Goal: Transaction & Acquisition: Purchase product/service

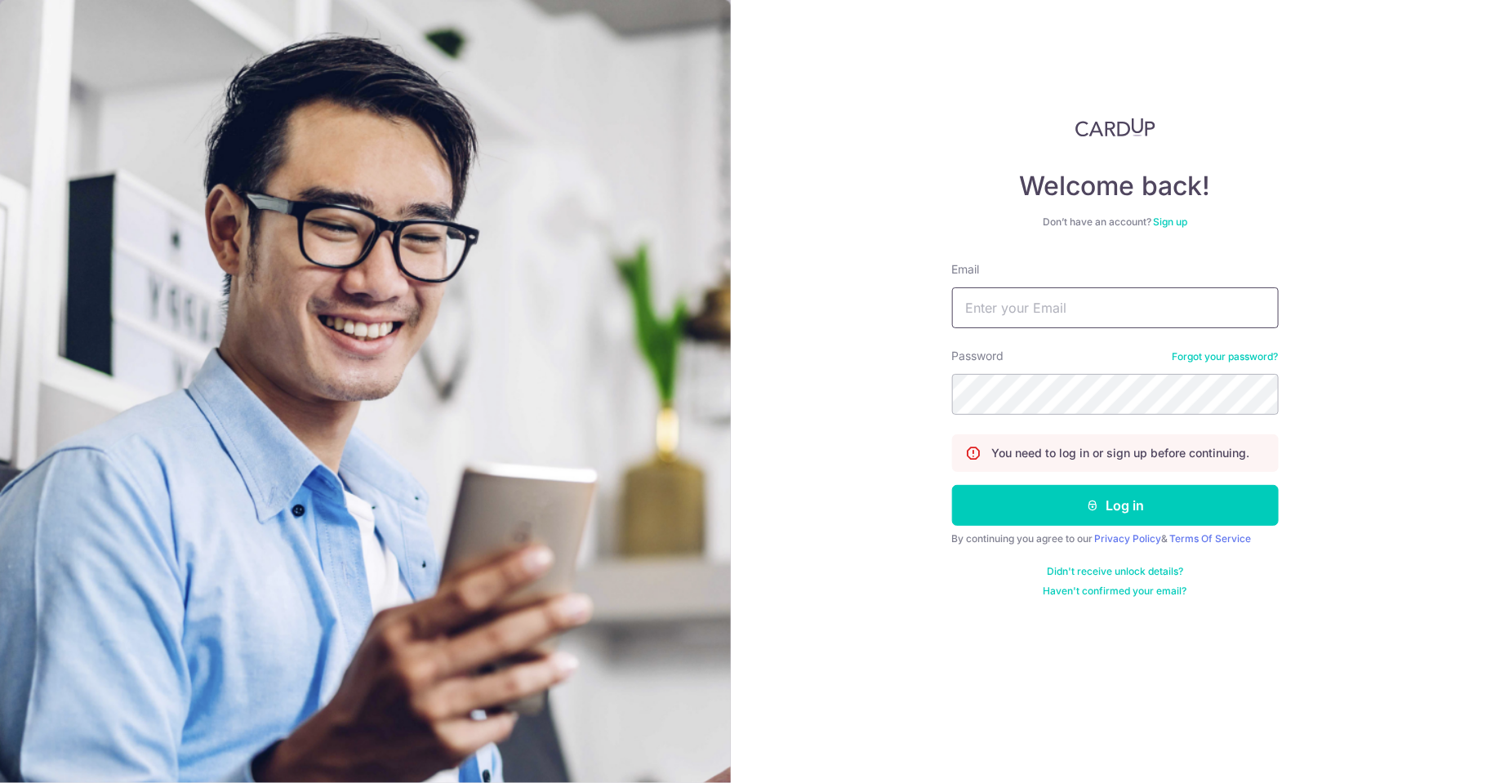
click at [1086, 323] on input "Email" at bounding box center [1115, 308] width 327 height 41
type input "[EMAIL_ADDRESS][DOMAIN_NAME]"
click at [952, 485] on button "Log in" at bounding box center [1115, 505] width 327 height 41
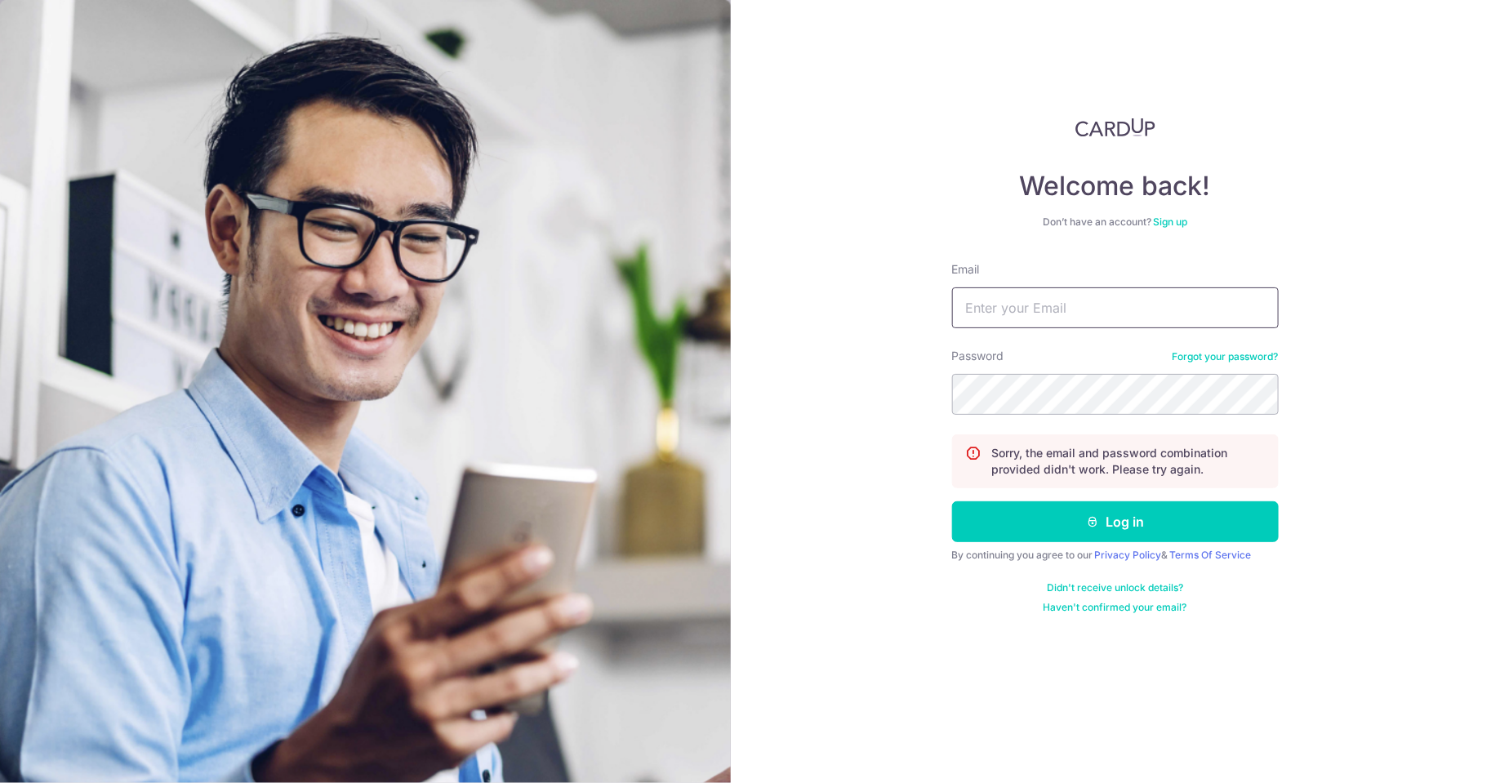
click at [1059, 312] on input "Email" at bounding box center [1115, 308] width 327 height 41
type input "limmeiyi88@gmail.com"
click at [952, 502] on button "Log in" at bounding box center [1115, 522] width 327 height 41
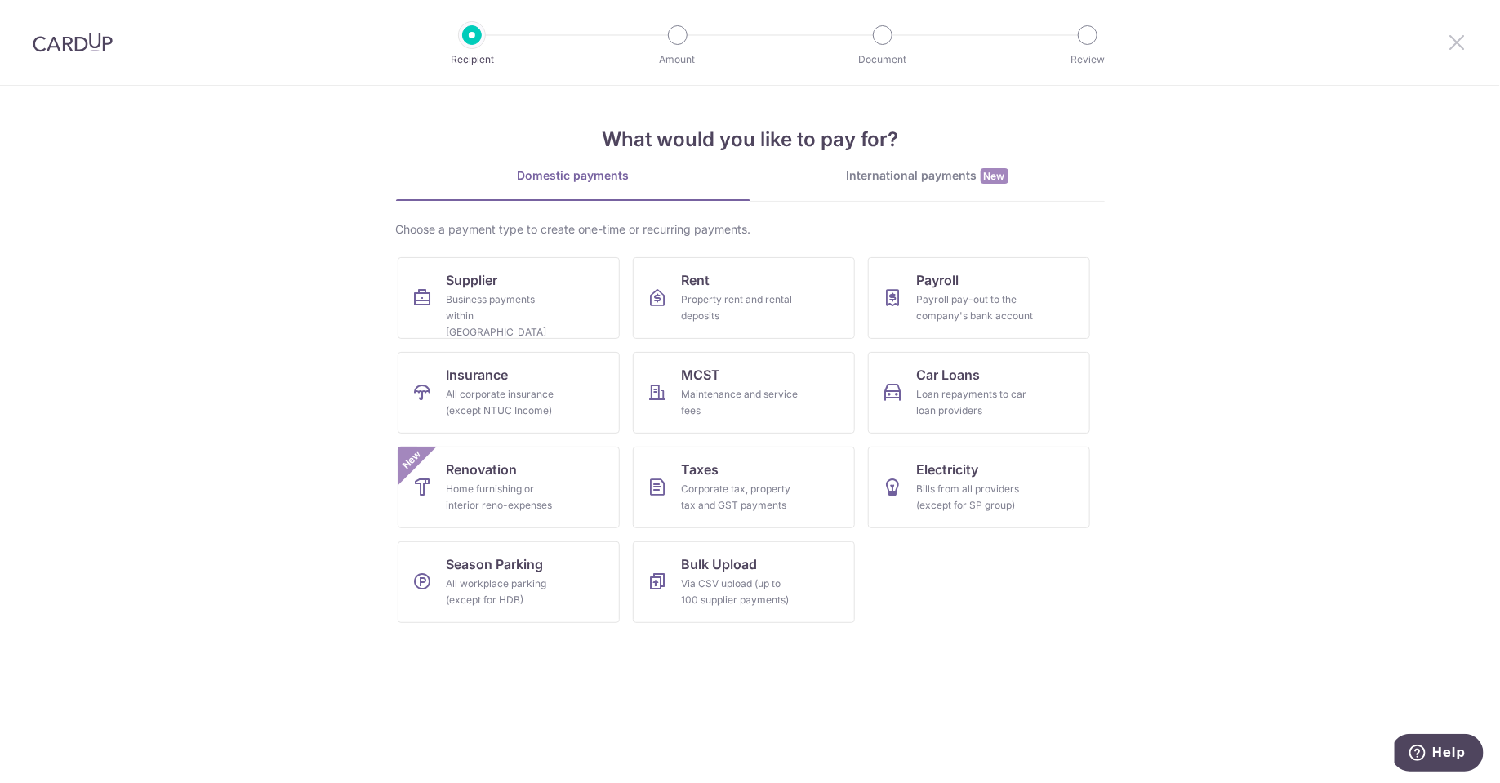
click at [1465, 48] on icon at bounding box center [1458, 42] width 20 height 20
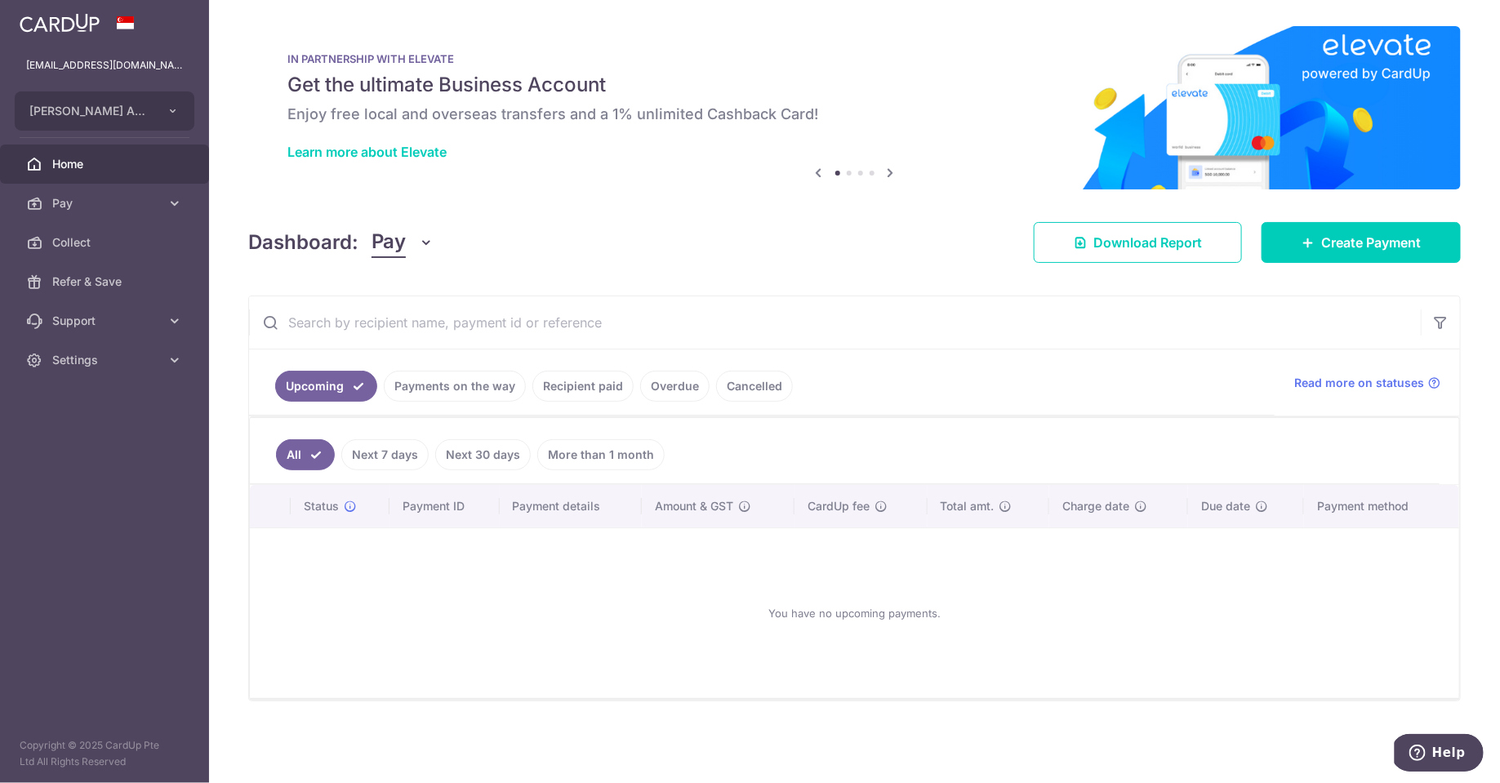
click at [473, 390] on link "Payments on the way" at bounding box center [455, 386] width 142 height 31
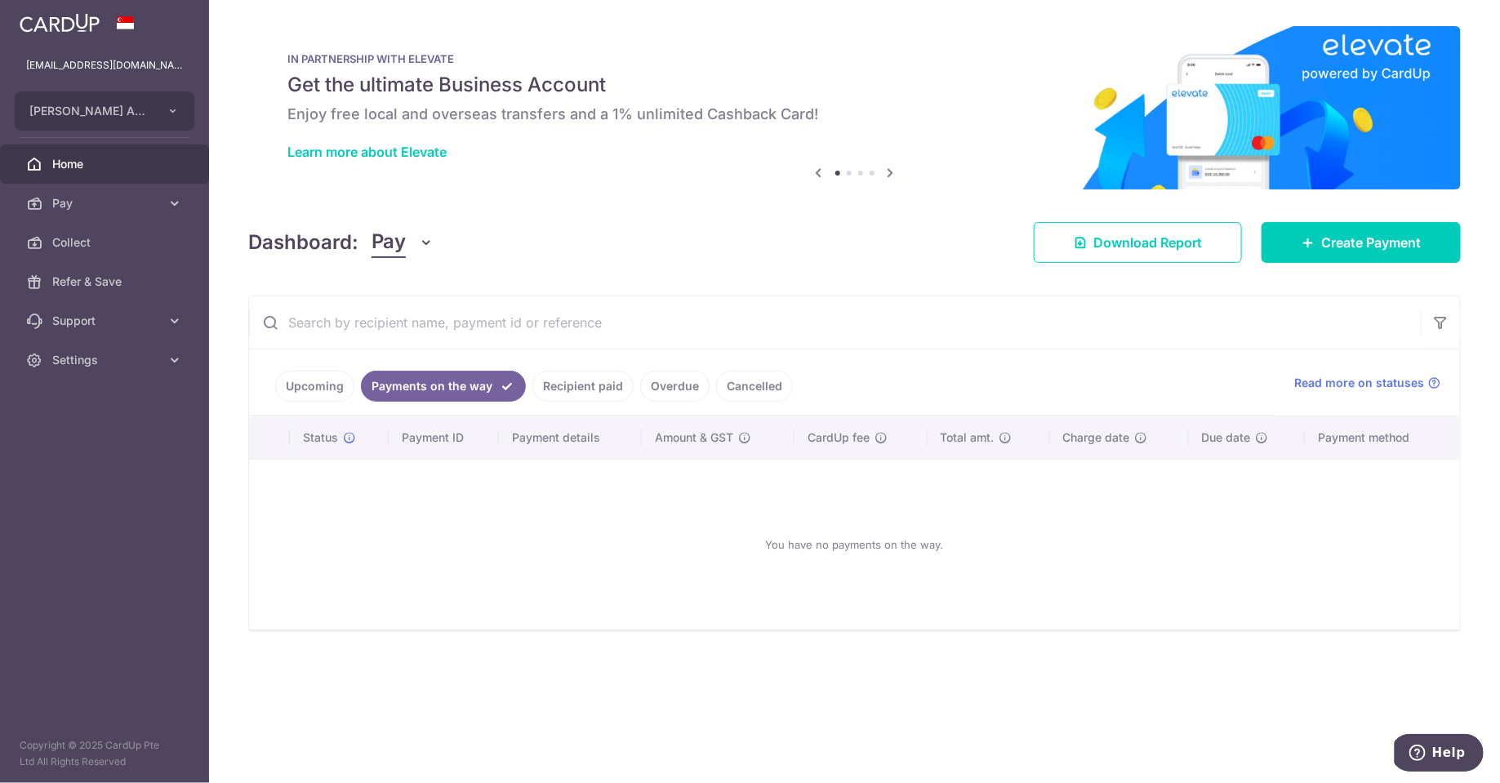
click at [581, 390] on link "Recipient paid" at bounding box center [583, 386] width 101 height 31
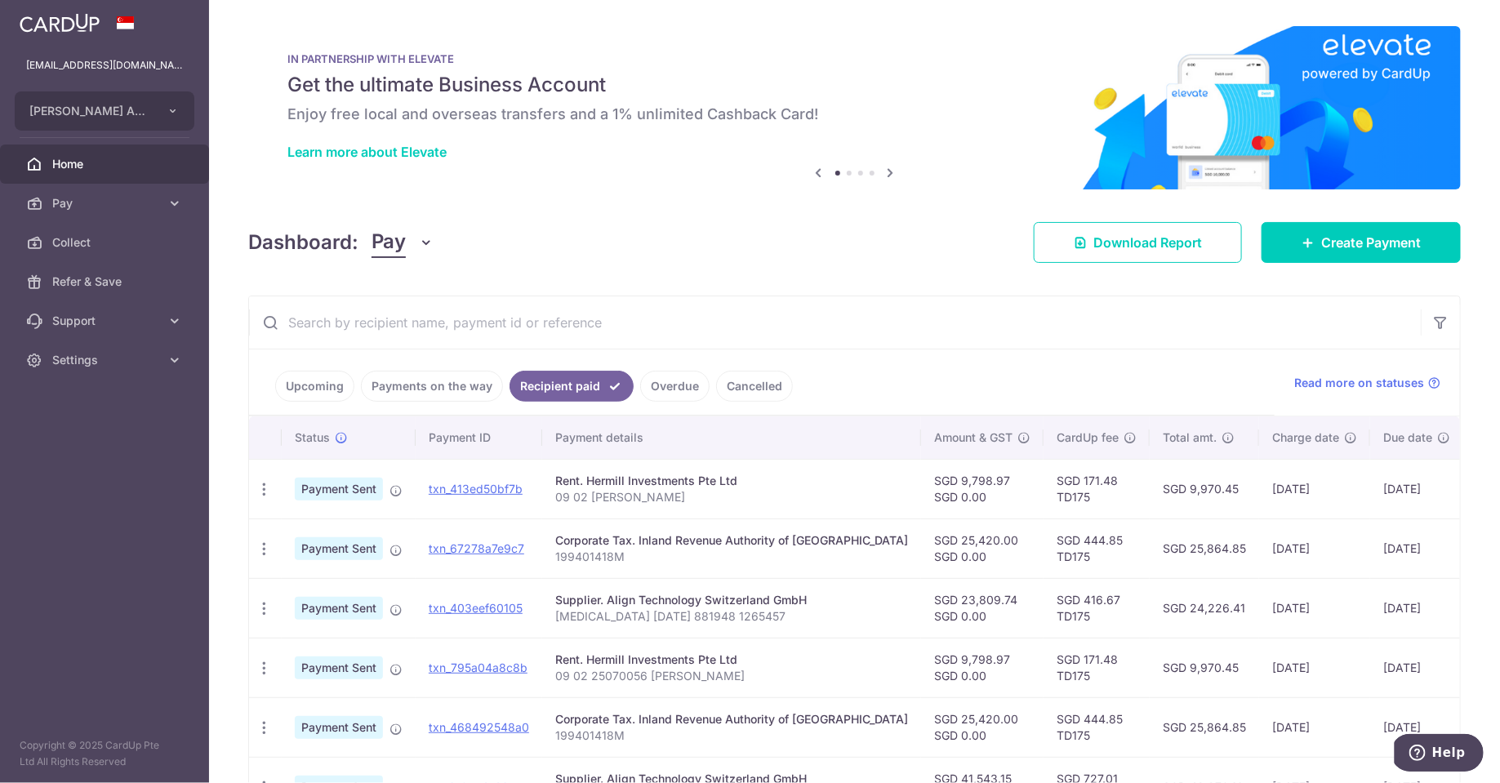
click at [336, 377] on link "Upcoming" at bounding box center [314, 386] width 79 height 31
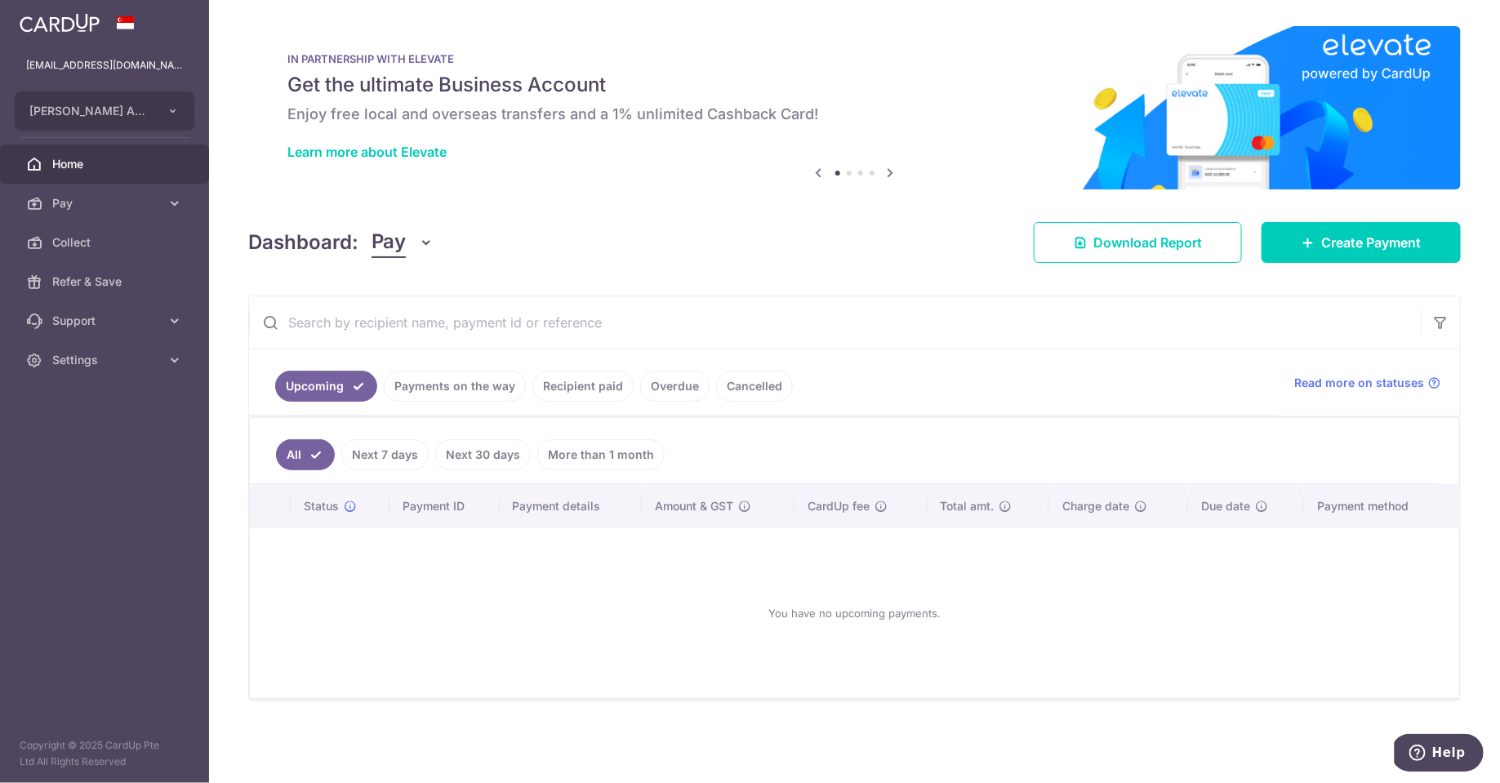
click at [441, 379] on link "Payments on the way" at bounding box center [455, 386] width 142 height 31
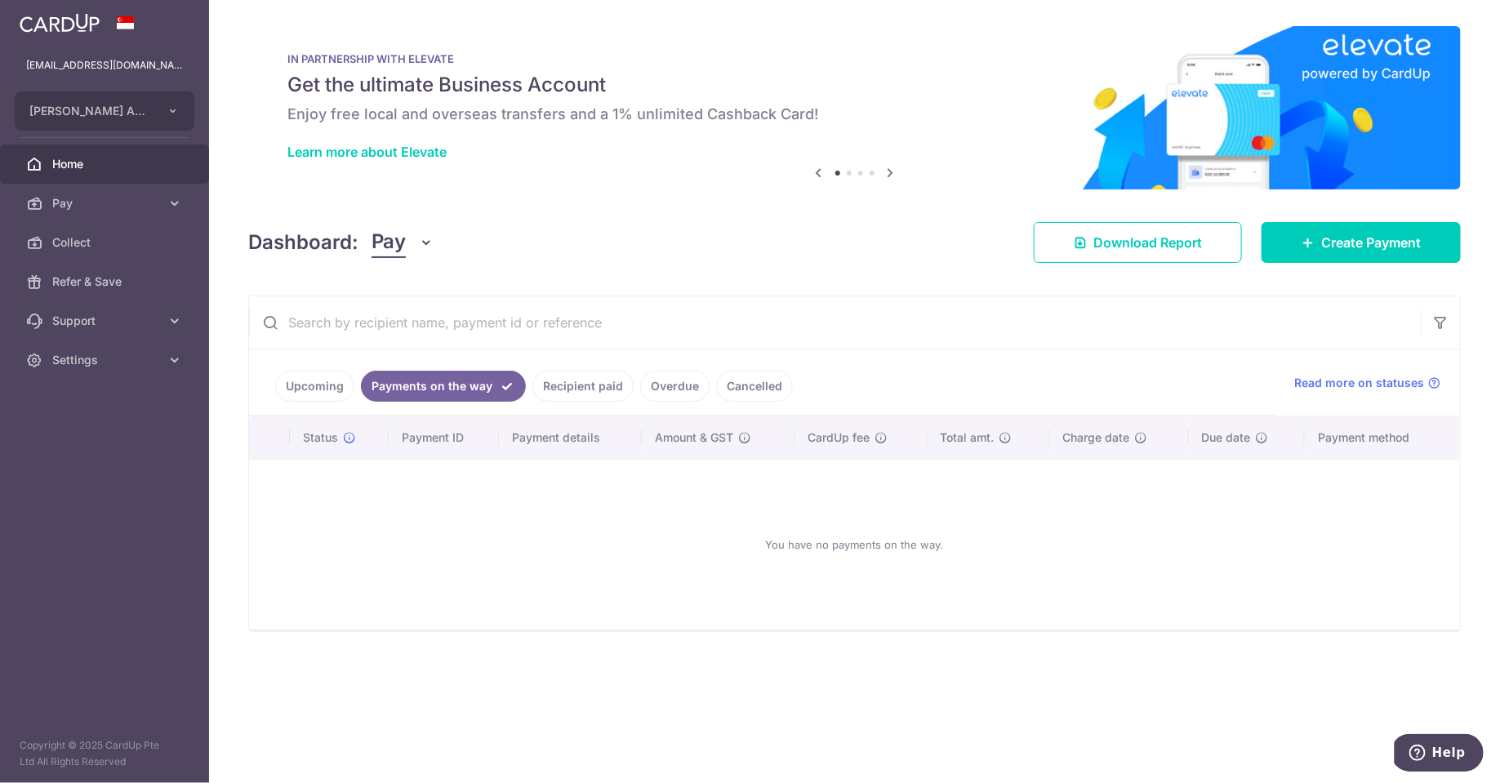
click at [323, 381] on link "Upcoming" at bounding box center [314, 386] width 79 height 31
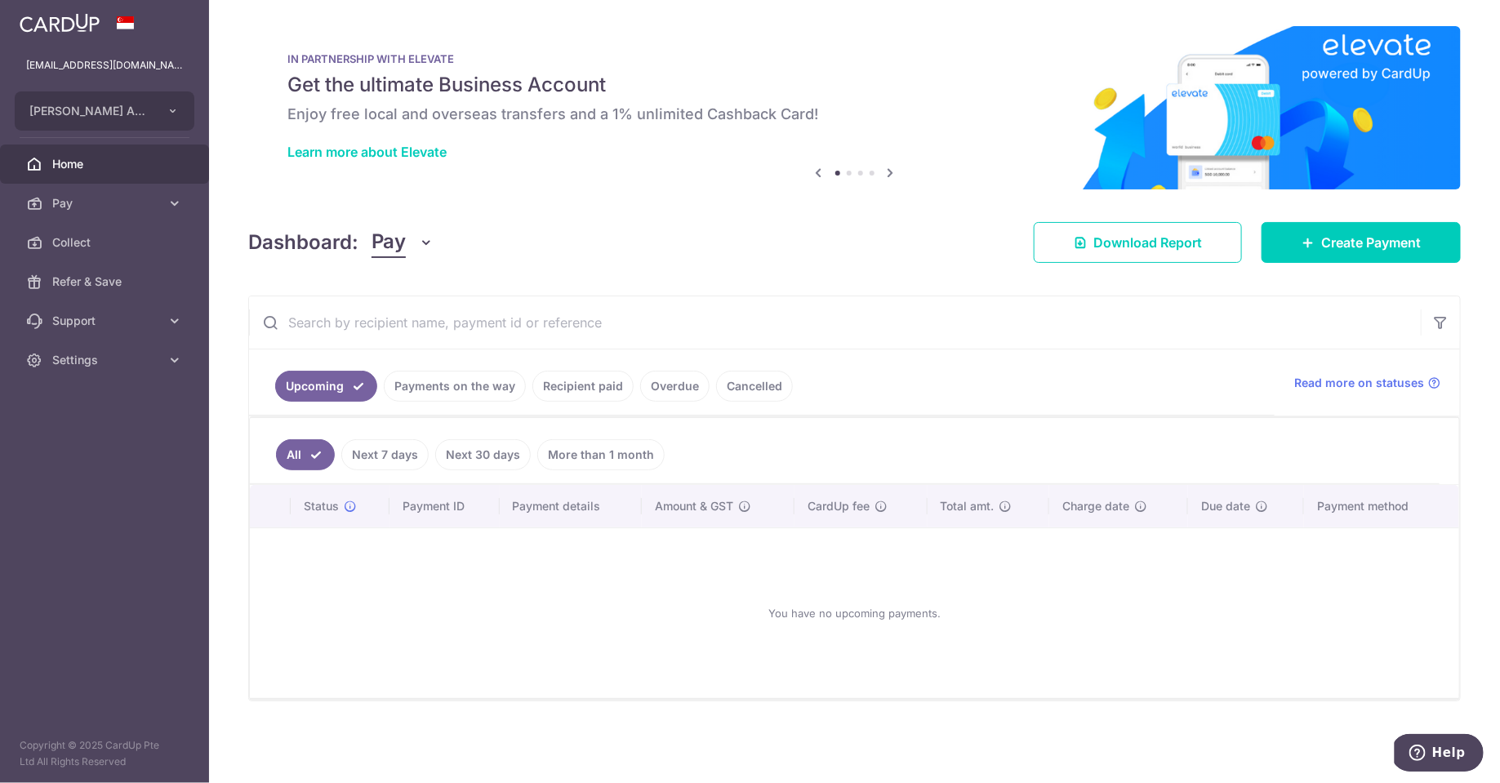
click at [470, 453] on link "Next 30 days" at bounding box center [483, 454] width 96 height 31
click at [325, 388] on link "Upcoming" at bounding box center [326, 386] width 102 height 31
click at [288, 453] on link "All" at bounding box center [294, 454] width 36 height 31
click at [160, 211] on link "Pay" at bounding box center [104, 203] width 209 height 39
click at [154, 253] on link "Payments" at bounding box center [104, 242] width 209 height 39
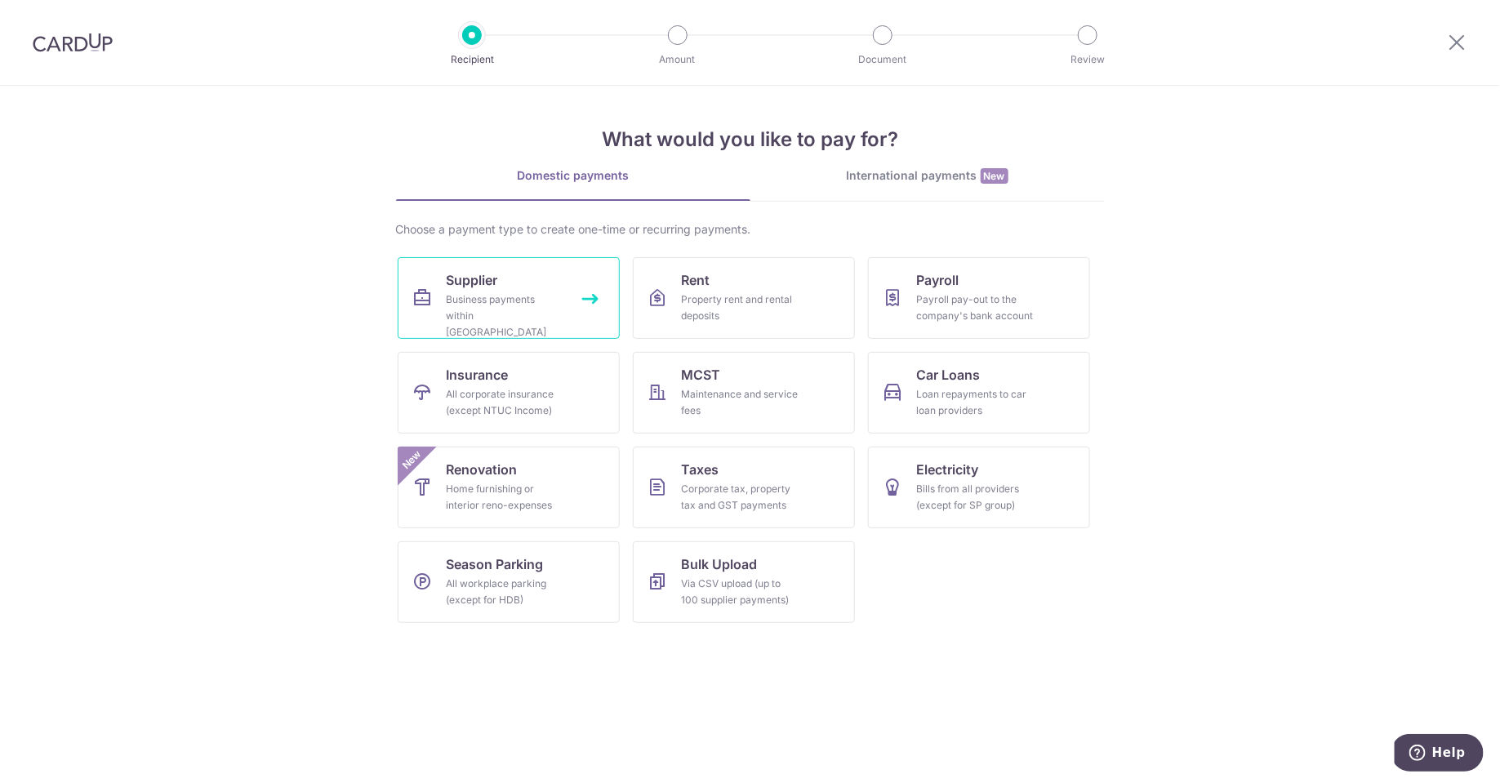
click at [577, 291] on link "Supplier Business payments within [GEOGRAPHIC_DATA]" at bounding box center [509, 298] width 222 height 82
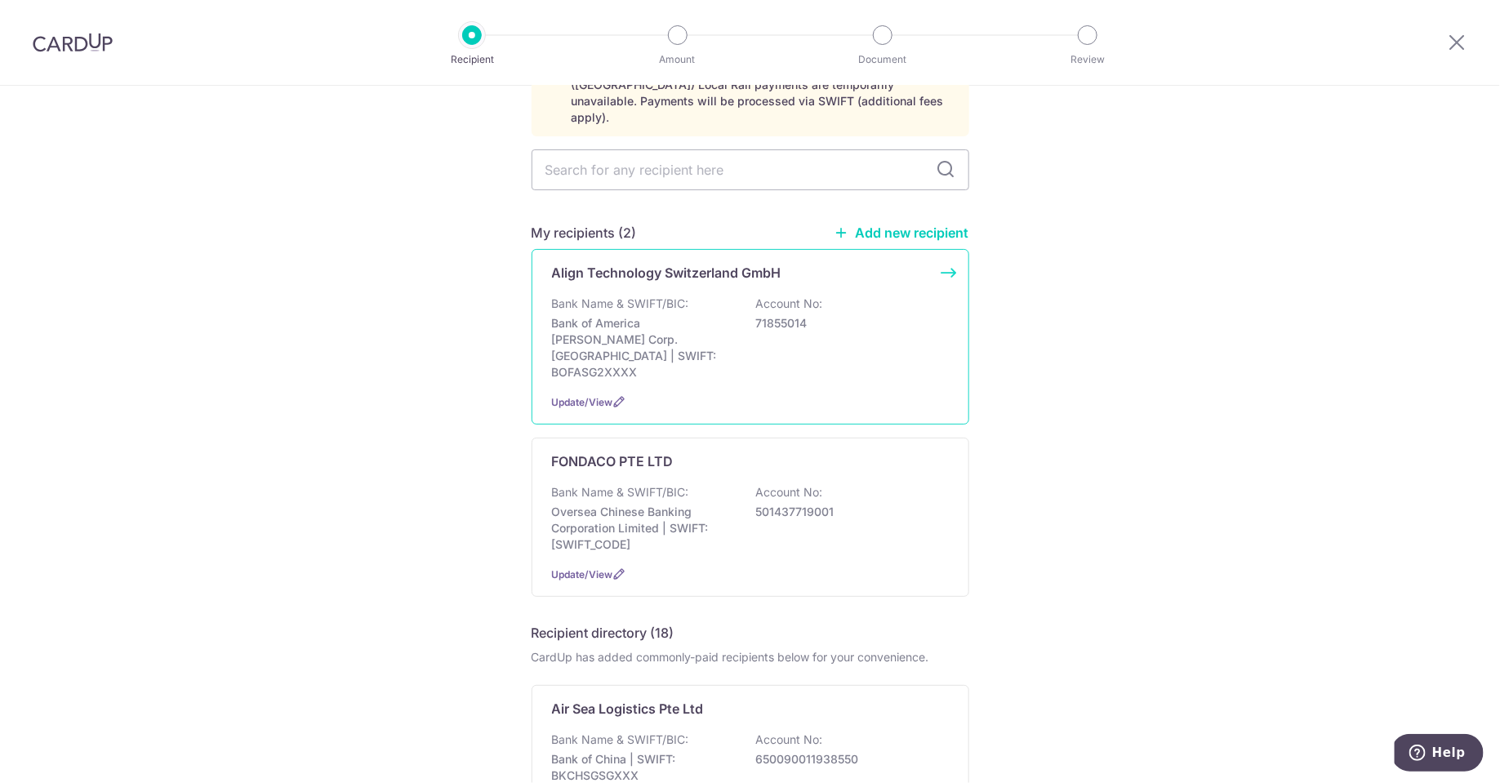
scroll to position [260, 0]
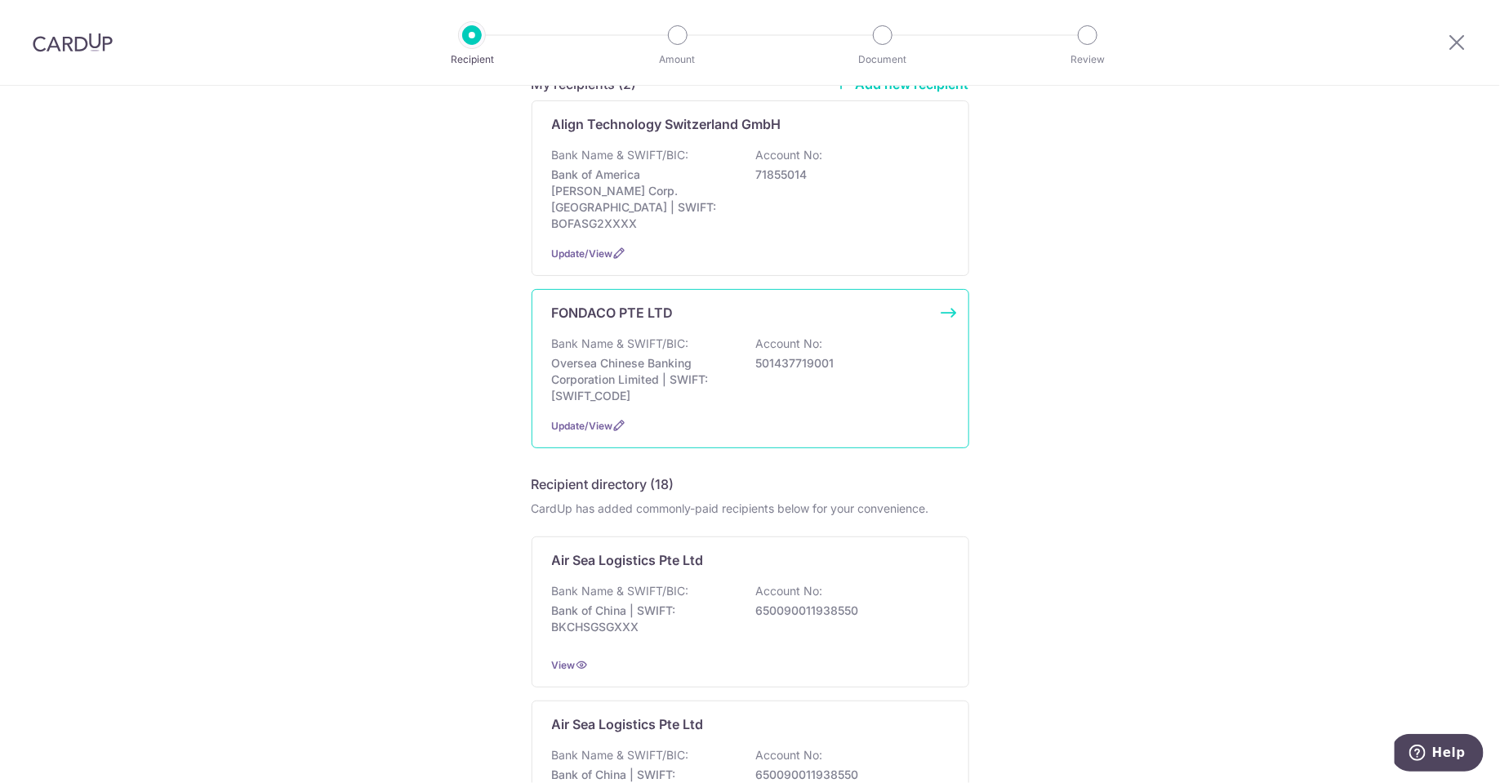
click at [947, 289] on div "FONDACO PTE LTD Bank Name & SWIFT/BIC: Oversea Chinese Banking Corporation Limi…" at bounding box center [751, 368] width 438 height 159
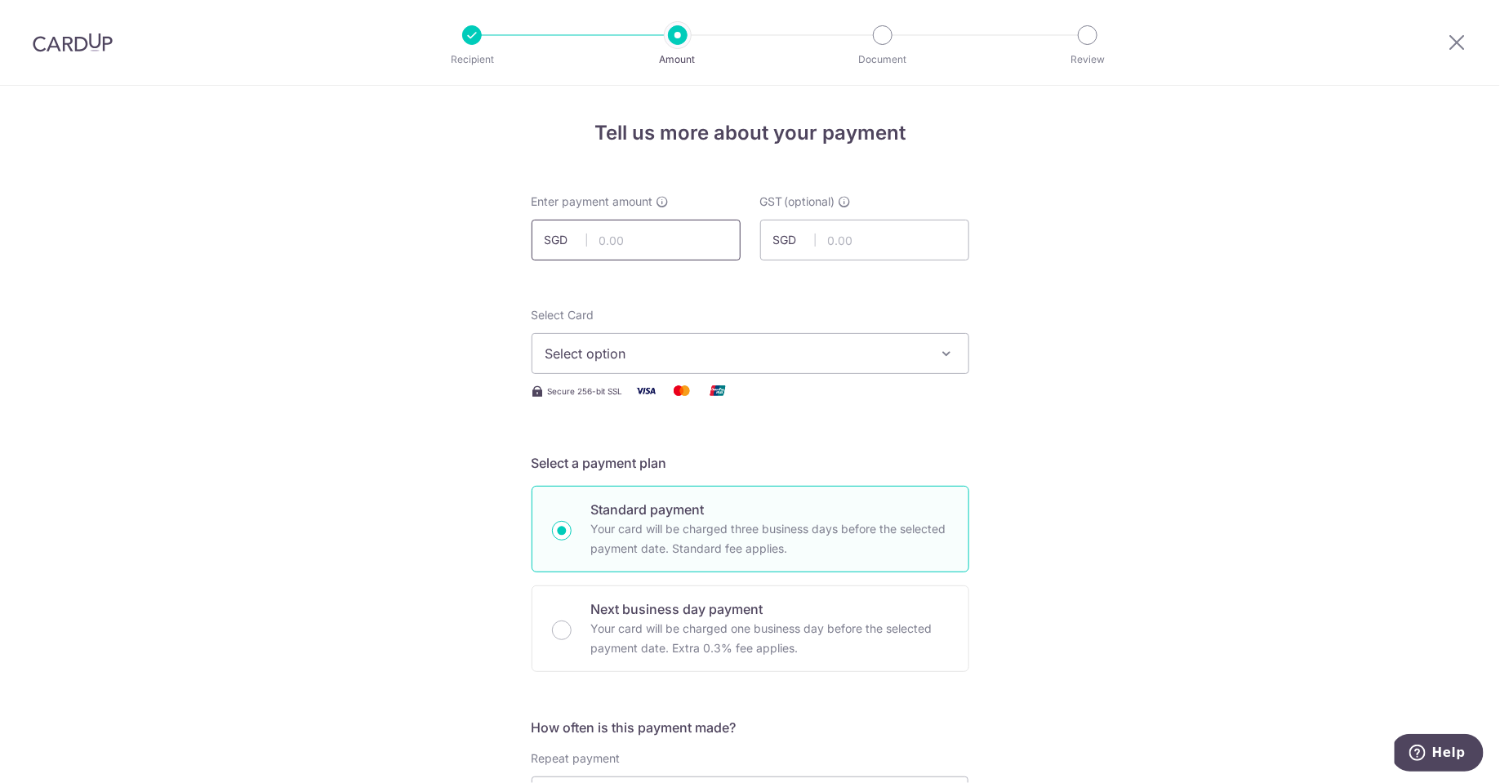
click at [664, 235] on input "text" at bounding box center [636, 240] width 209 height 41
click at [644, 246] on input "text" at bounding box center [636, 240] width 209 height 41
click at [701, 237] on input "text" at bounding box center [636, 240] width 209 height 41
click at [691, 242] on input "text" at bounding box center [636, 240] width 209 height 41
type input "111,050.94"
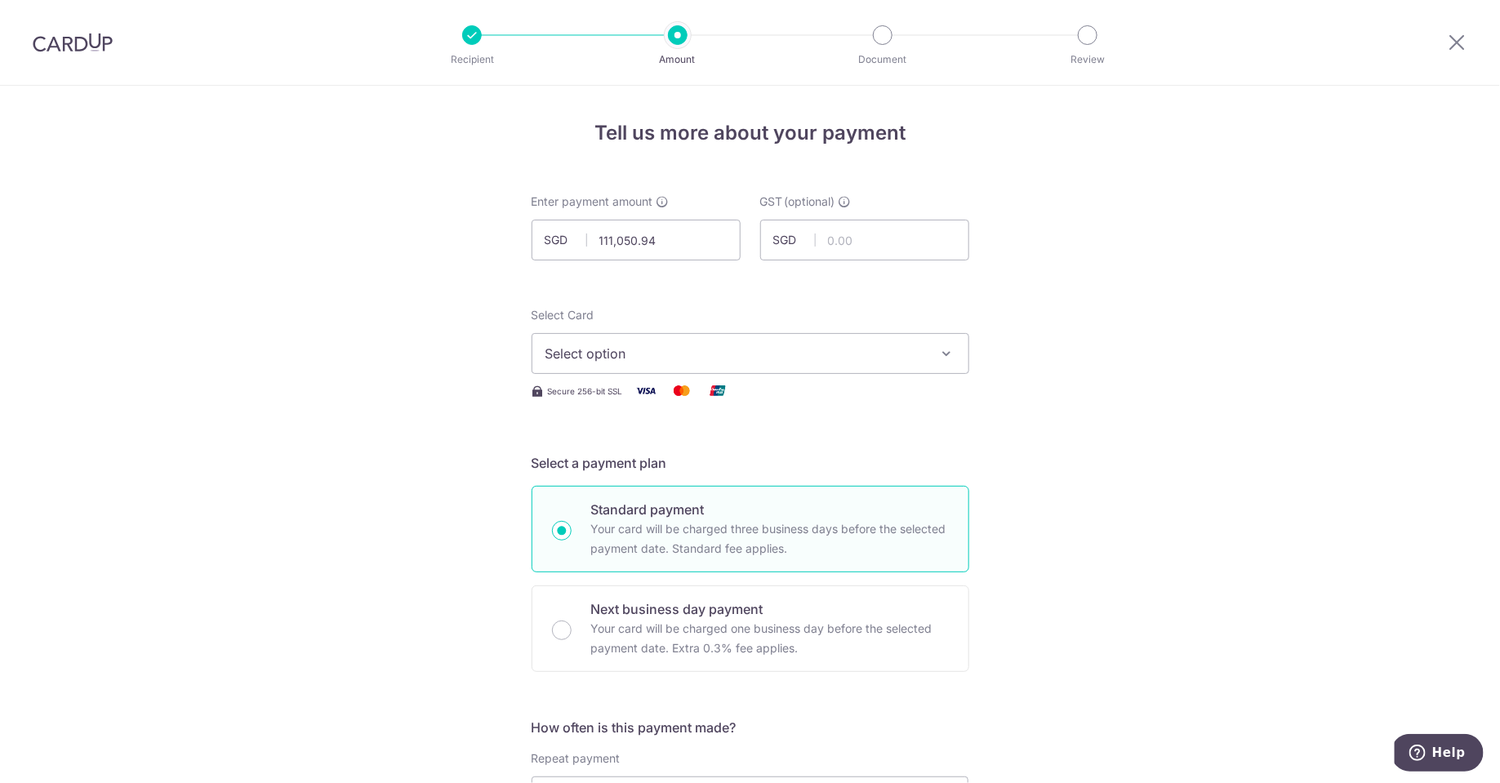
click at [760, 353] on span "Select option" at bounding box center [736, 354] width 381 height 20
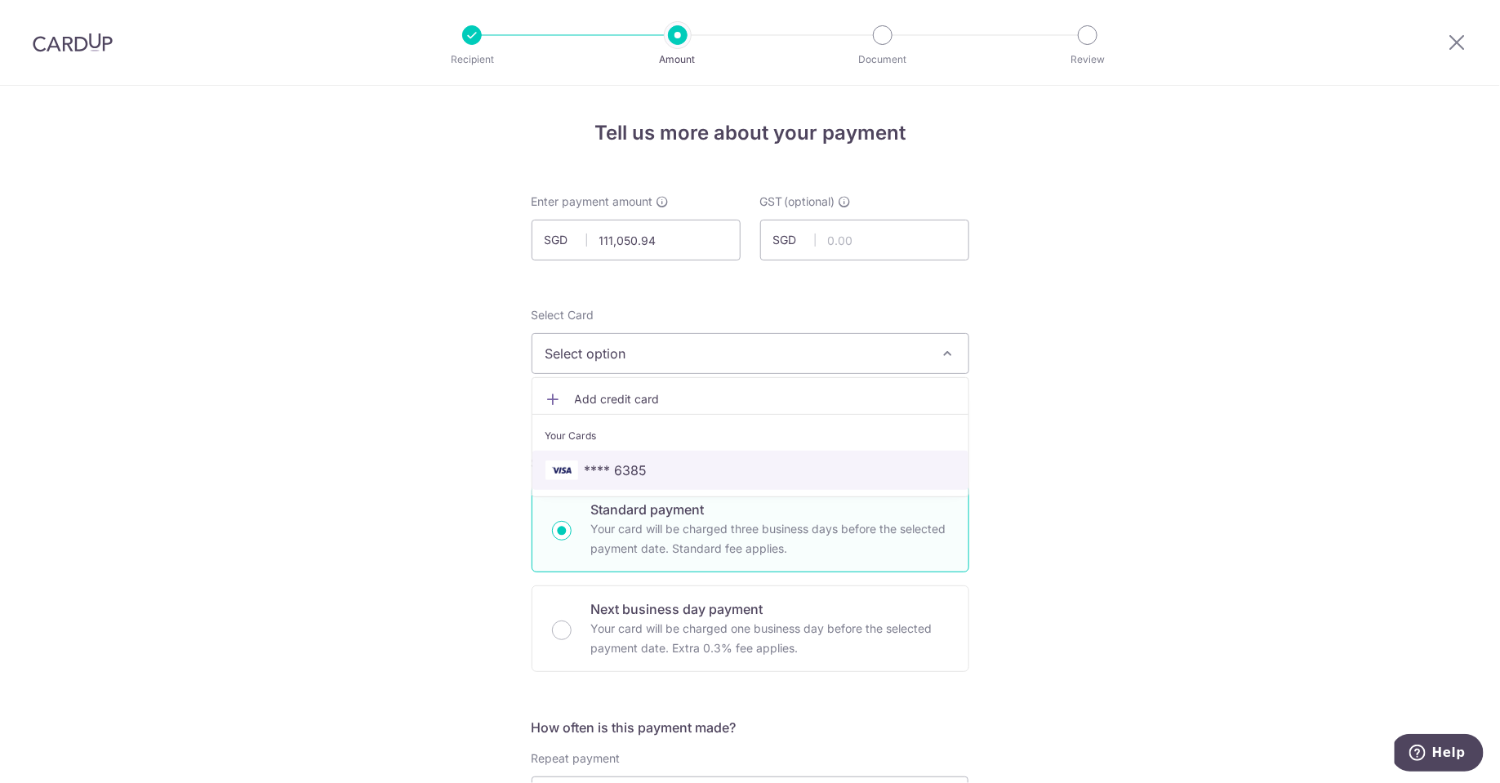
click at [686, 457] on link "**** 6385" at bounding box center [751, 470] width 436 height 39
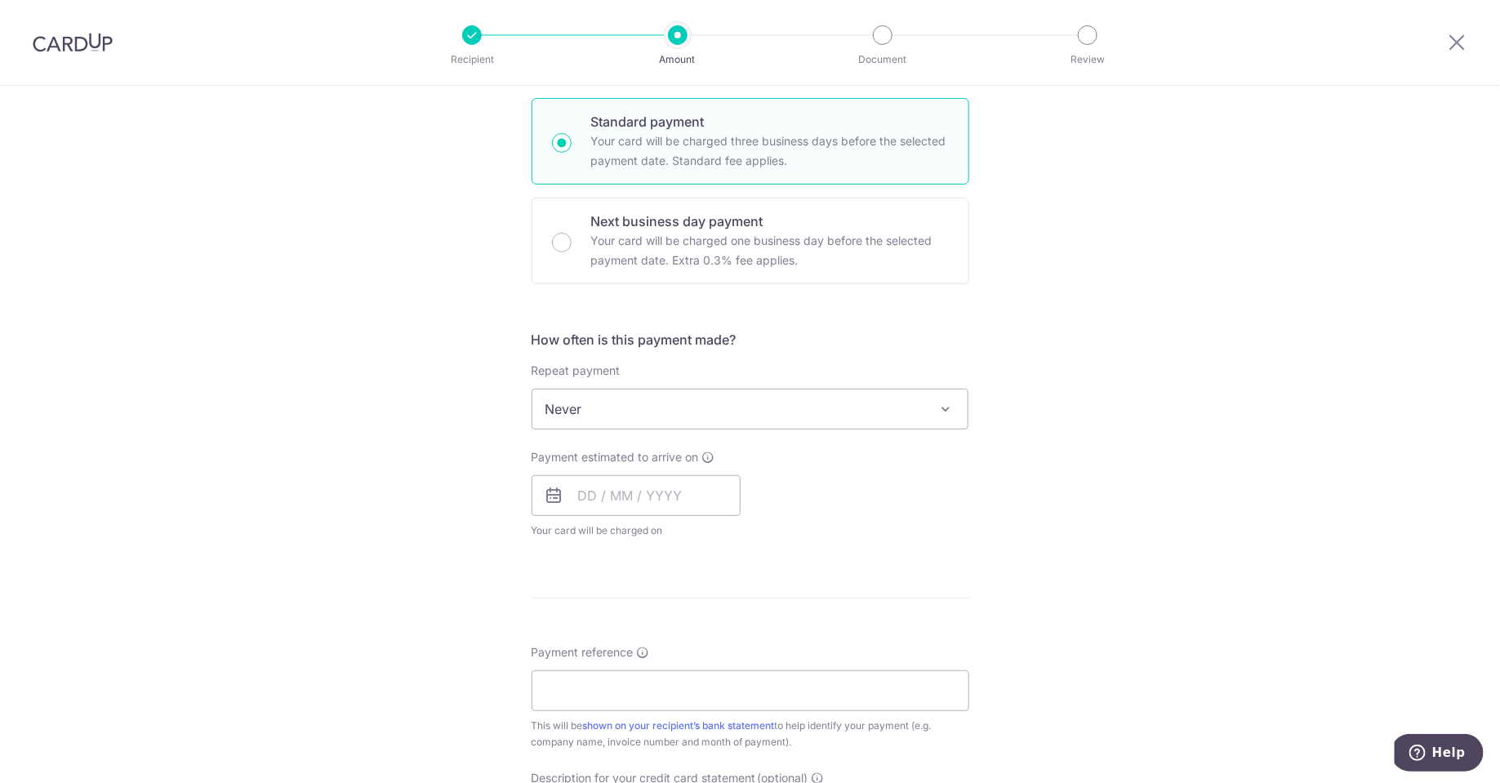
scroll to position [425, 0]
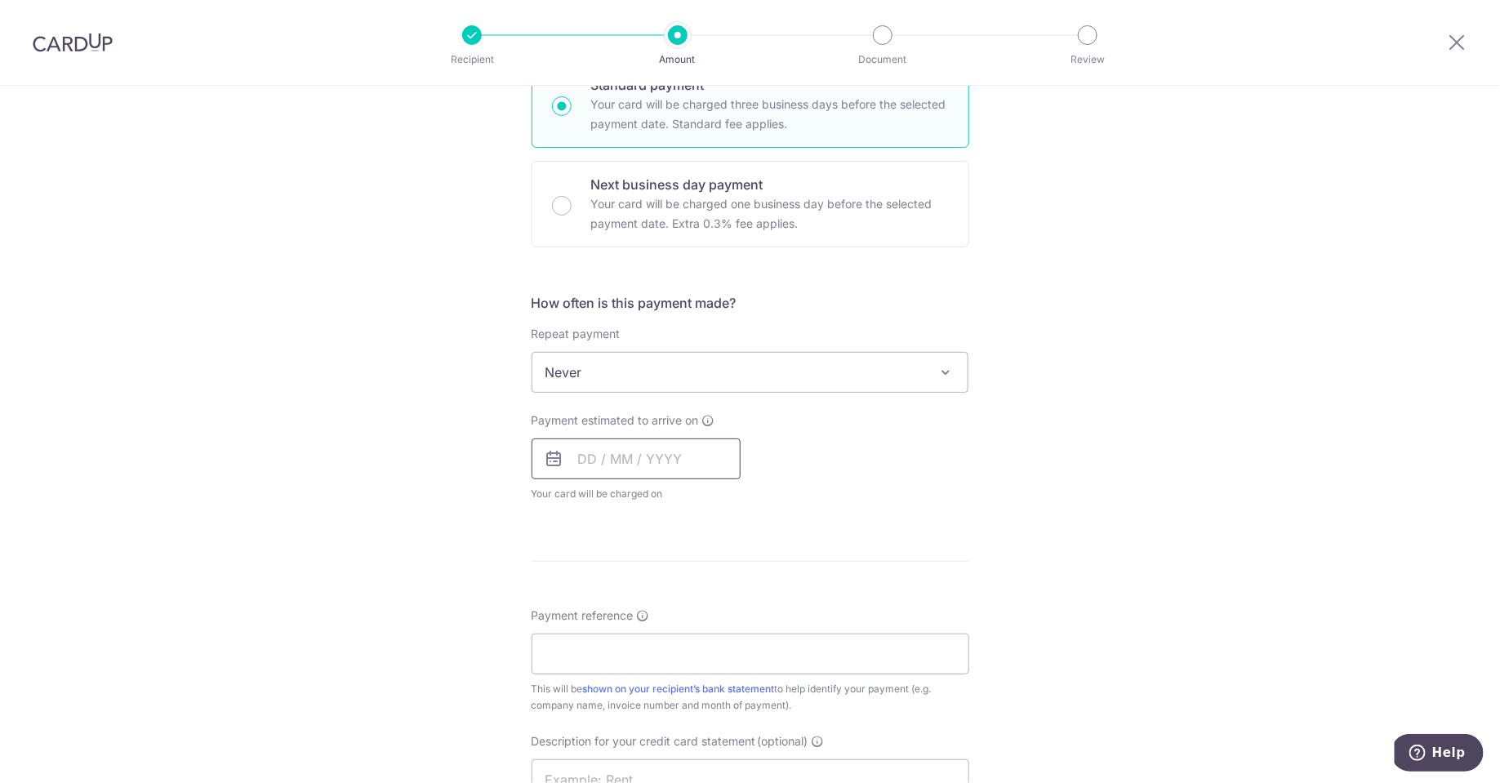
click at [605, 453] on input "text" at bounding box center [636, 459] width 209 height 41
click at [598, 667] on link "18" at bounding box center [598, 673] width 26 height 26
type input "18/08/2025"
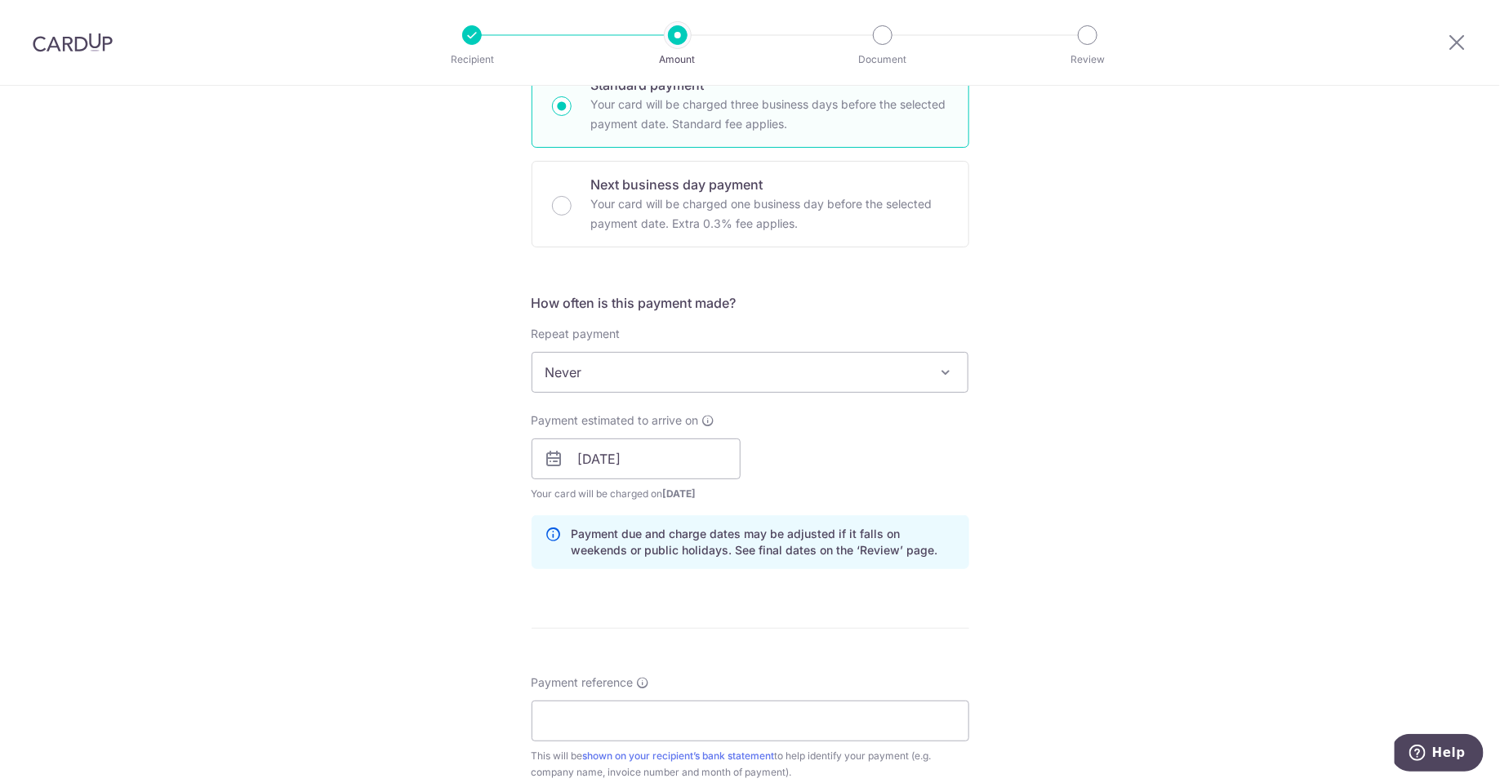
click at [984, 462] on div "Tell us more about your payment Enter payment amount SGD 111,050.94 111050.94 G…" at bounding box center [750, 488] width 1500 height 1654
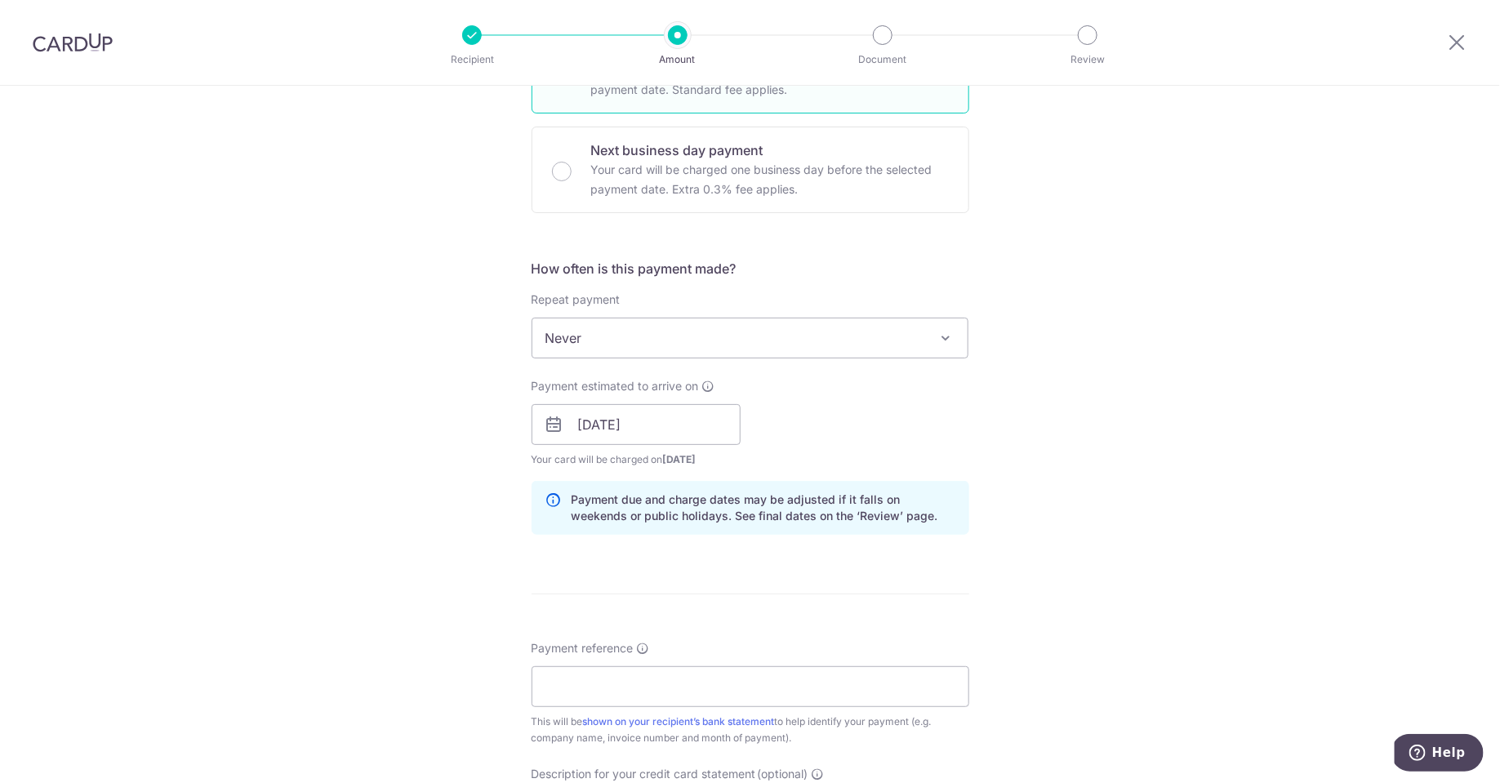
scroll to position [472, 0]
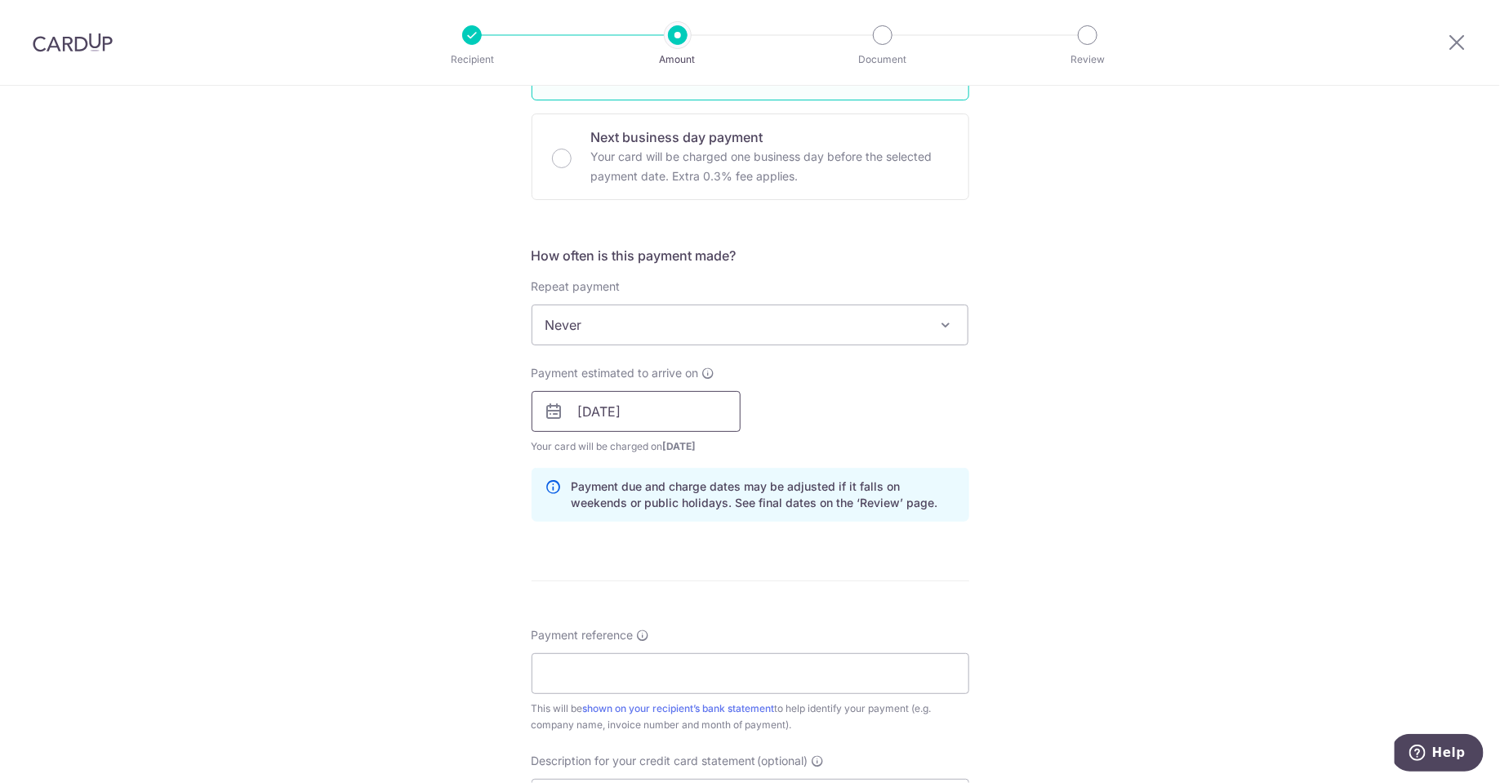
click at [687, 414] on input "[DATE]" at bounding box center [636, 411] width 209 height 41
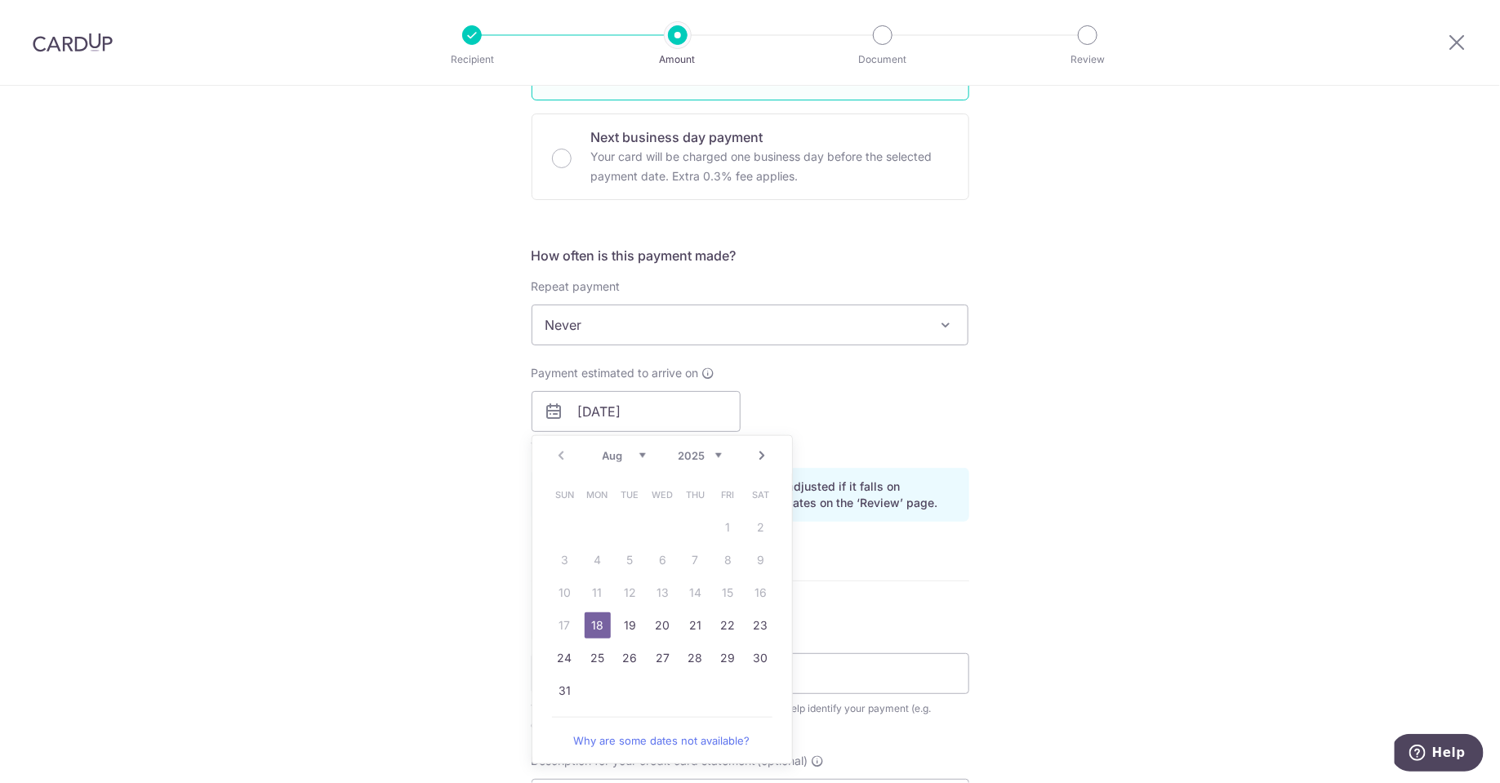
click at [592, 620] on link "18" at bounding box center [598, 626] width 26 height 26
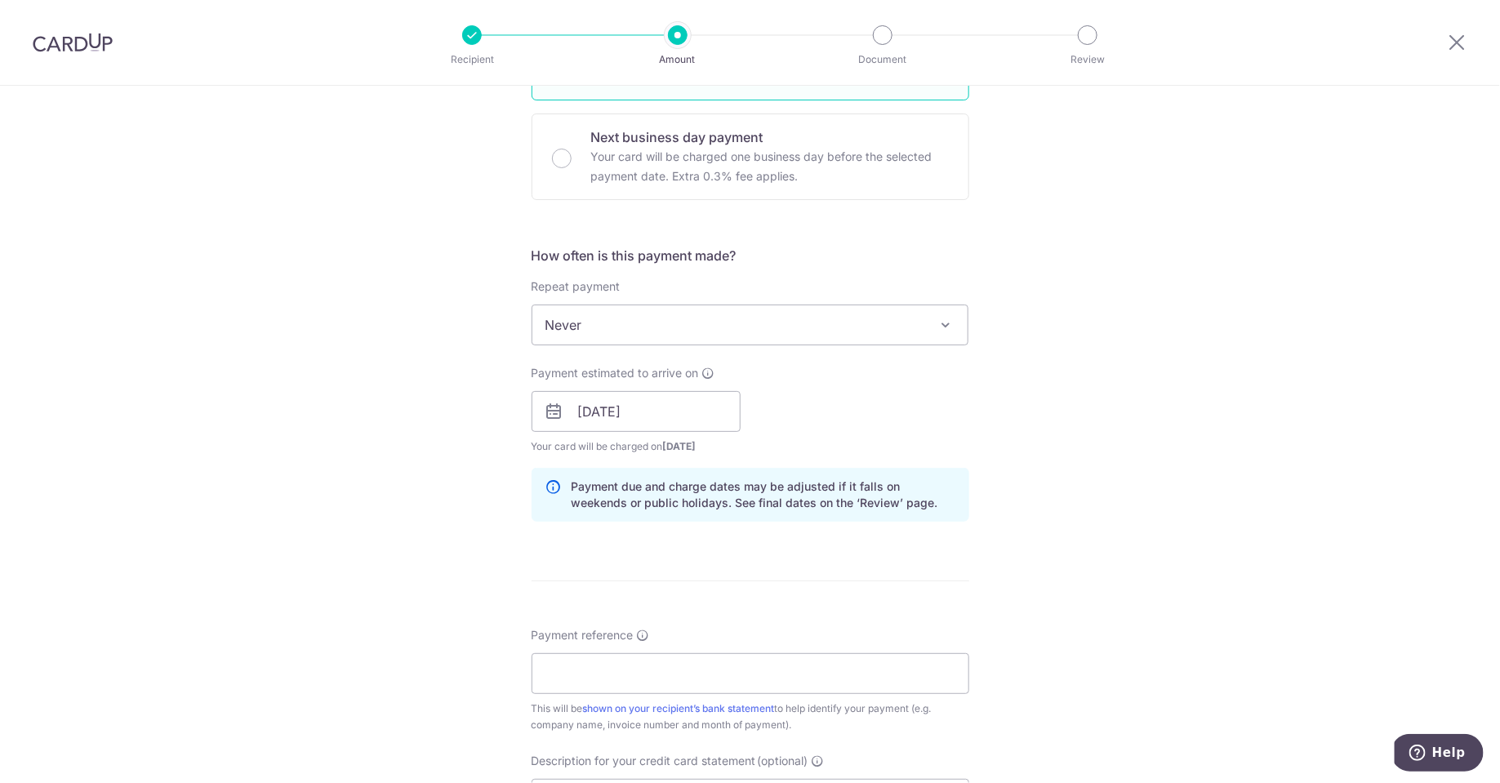
click at [1104, 454] on div "Tell us more about your payment Enter payment amount SGD 111,050.94 111050.94 G…" at bounding box center [750, 441] width 1500 height 1654
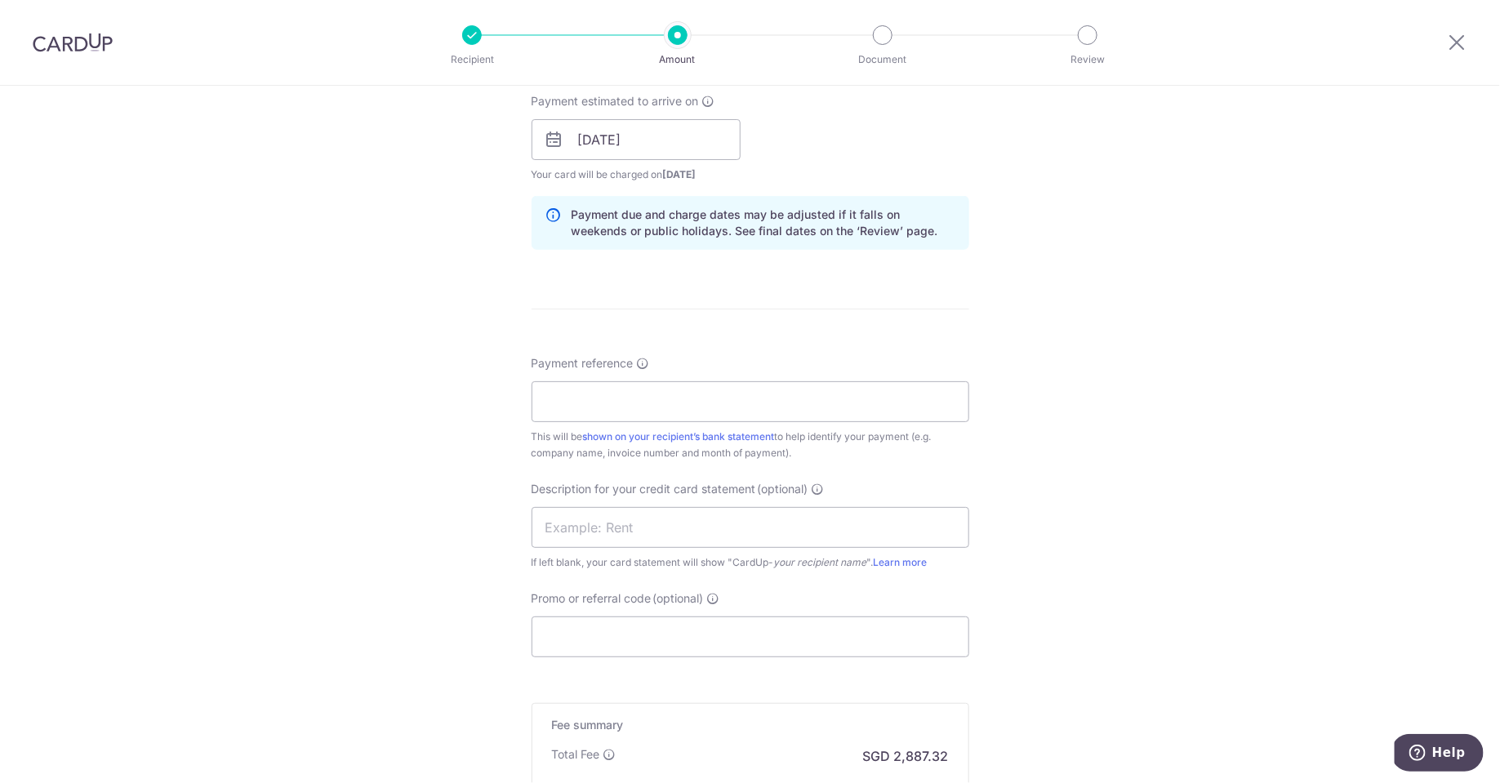
scroll to position [753, 0]
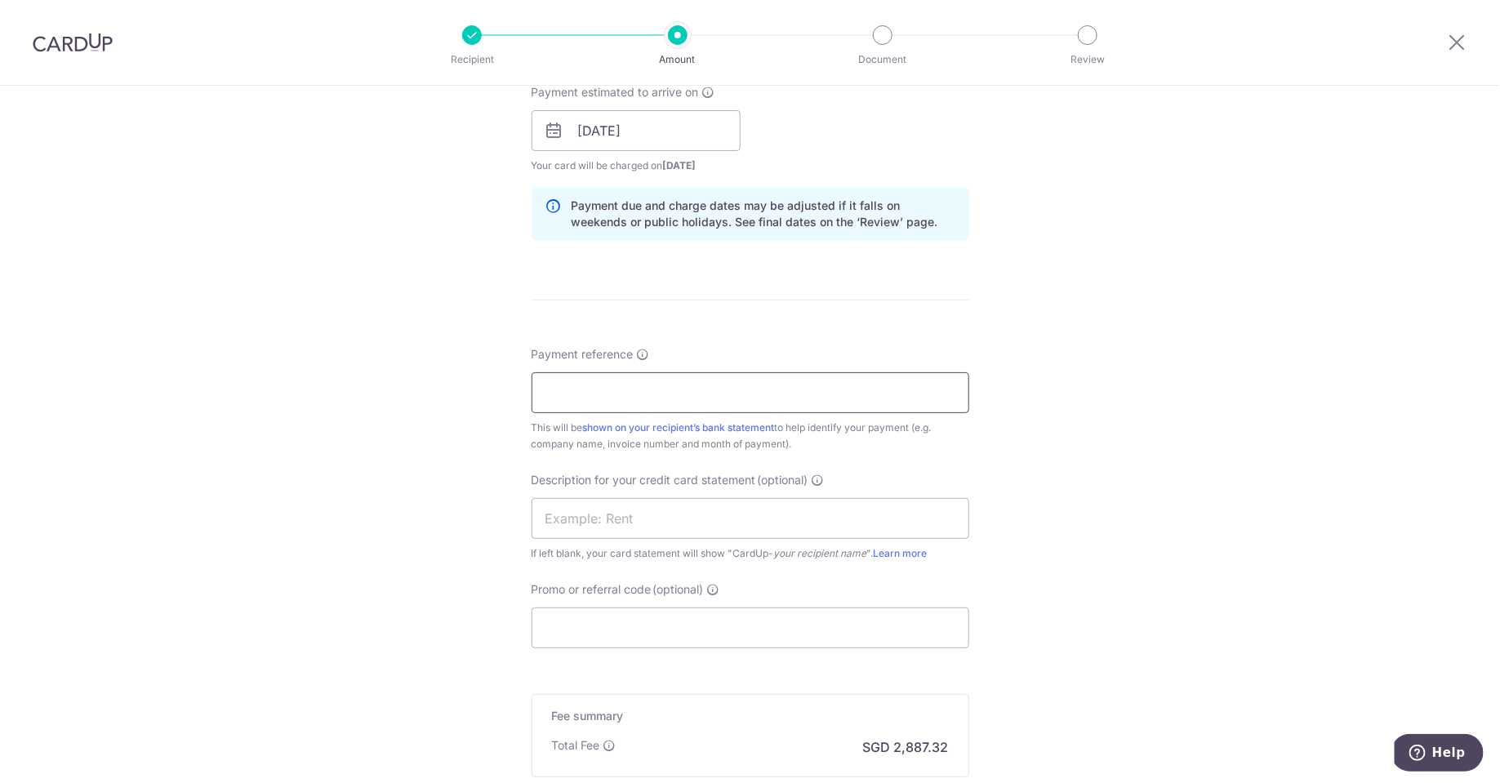
click at [806, 399] on input "Payment reference" at bounding box center [751, 392] width 438 height 41
click at [994, 337] on div "Tell us more about your payment Enter payment amount SGD 111,050.94 111050.94 G…" at bounding box center [750, 160] width 1500 height 1654
click at [862, 394] on input "Payment reference" at bounding box center [751, 392] width 438 height 41
type input "Tanglin Forum"
click at [687, 527] on input "text" at bounding box center [751, 518] width 438 height 41
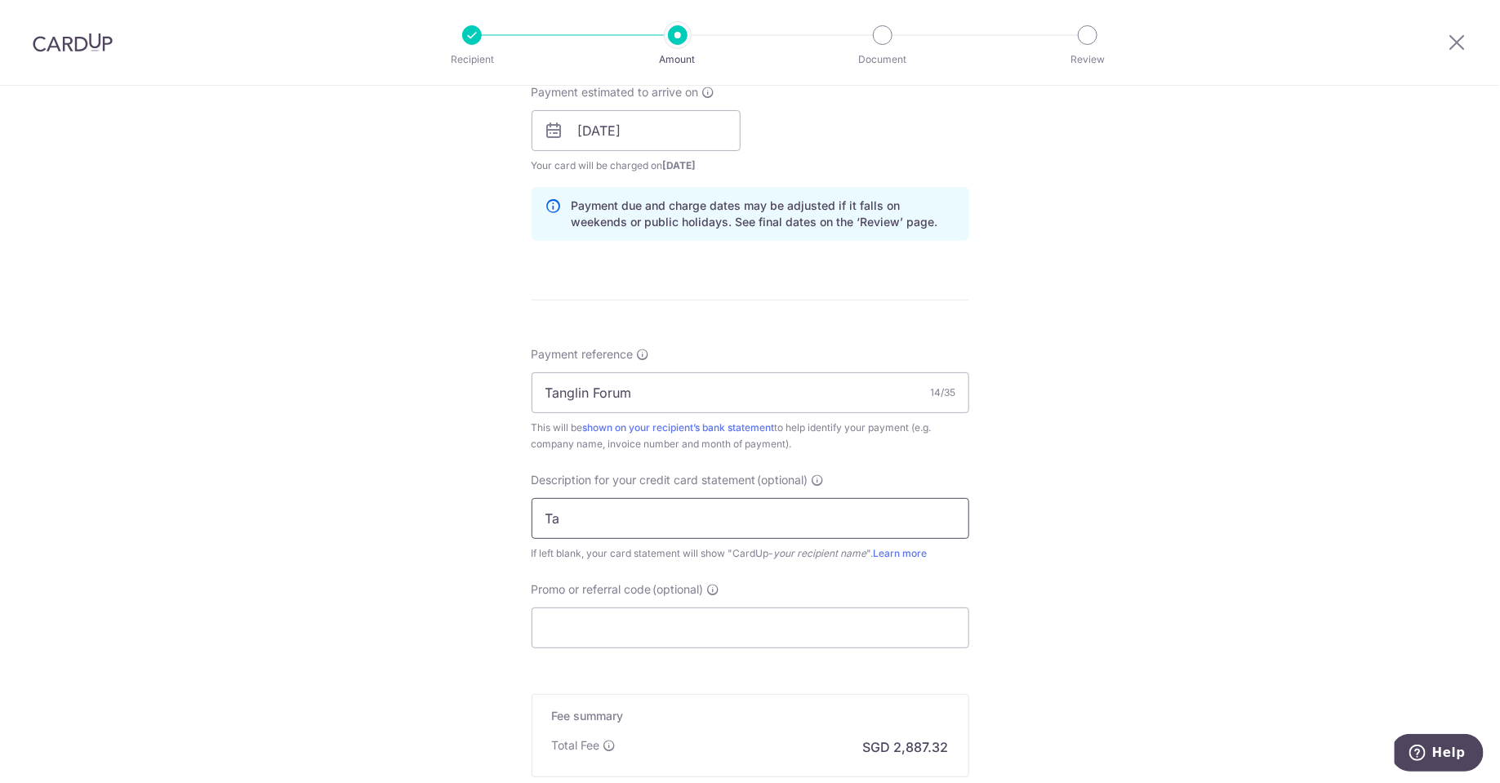
type input "T"
click at [719, 519] on input "Fondaco" at bounding box center [751, 518] width 438 height 41
type input "Fondaco Aug2025"
click at [678, 393] on input "Tanglin Forum" at bounding box center [751, 392] width 438 height 41
type input "Tanglin Forum [DATE]"
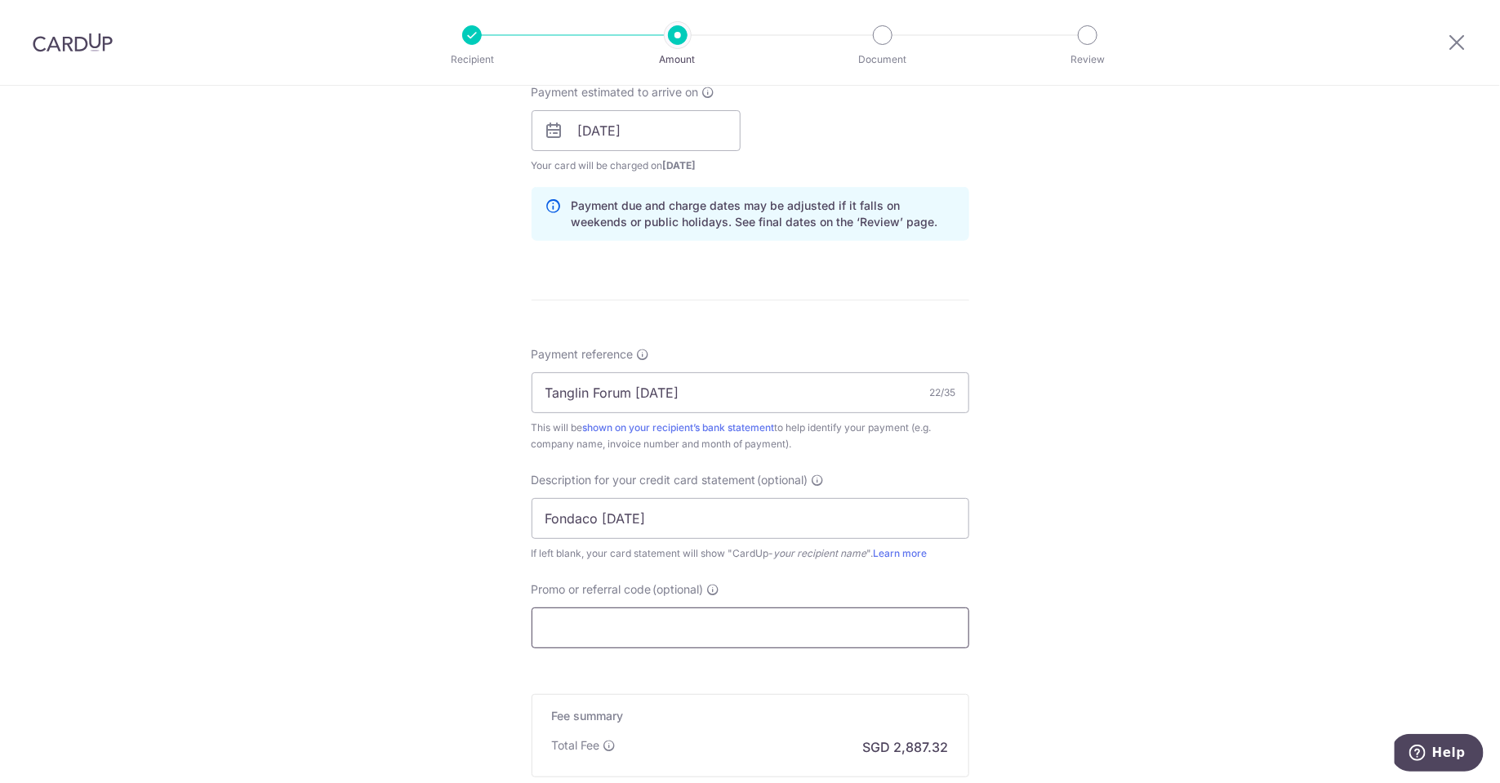
click at [664, 635] on input "Promo or referral code (optional)" at bounding box center [751, 628] width 438 height 41
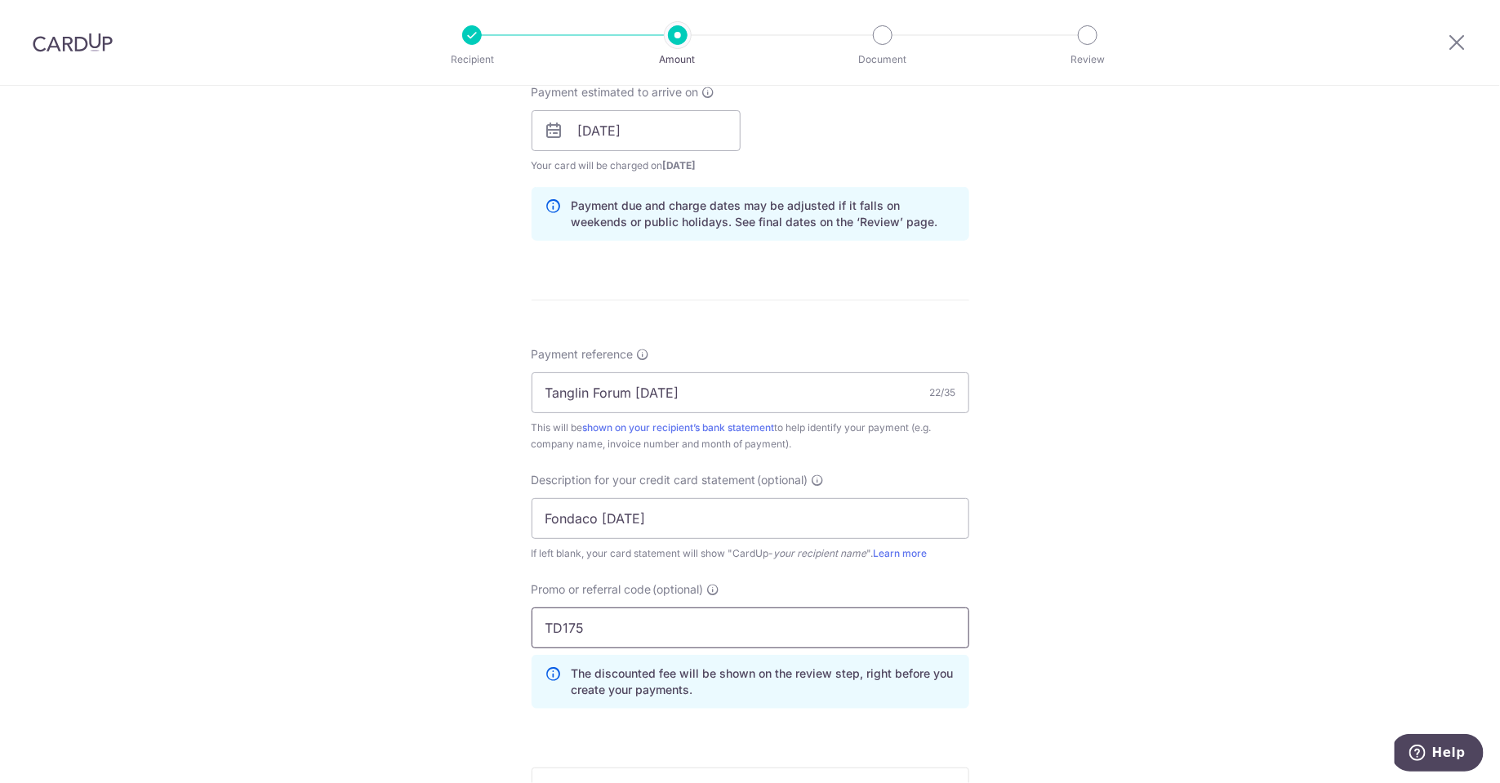
type input "TD175"
click at [1061, 681] on div "Tell us more about your payment Enter payment amount SGD 111,050.94 111050.94 G…" at bounding box center [750, 197] width 1500 height 1728
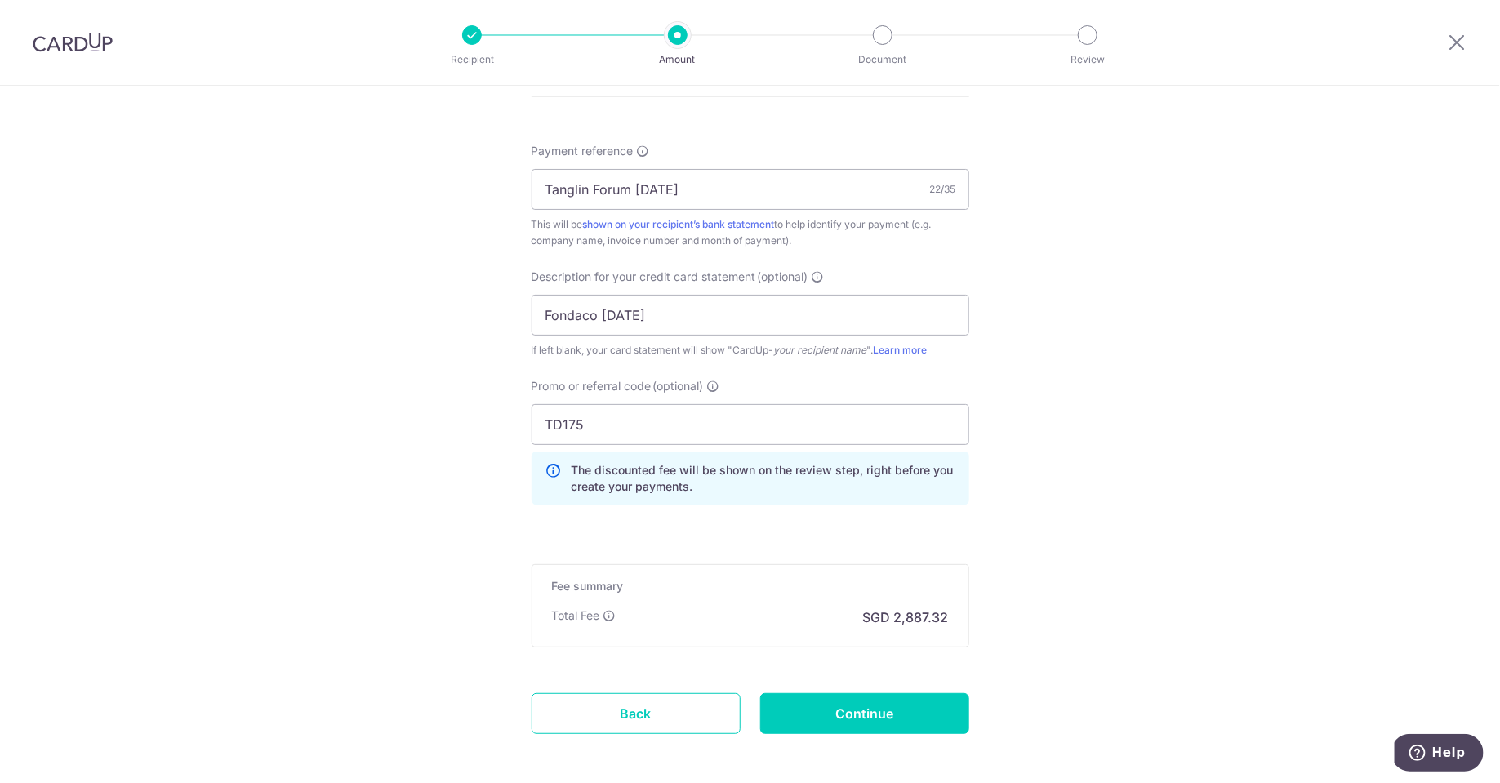
scroll to position [961, 0]
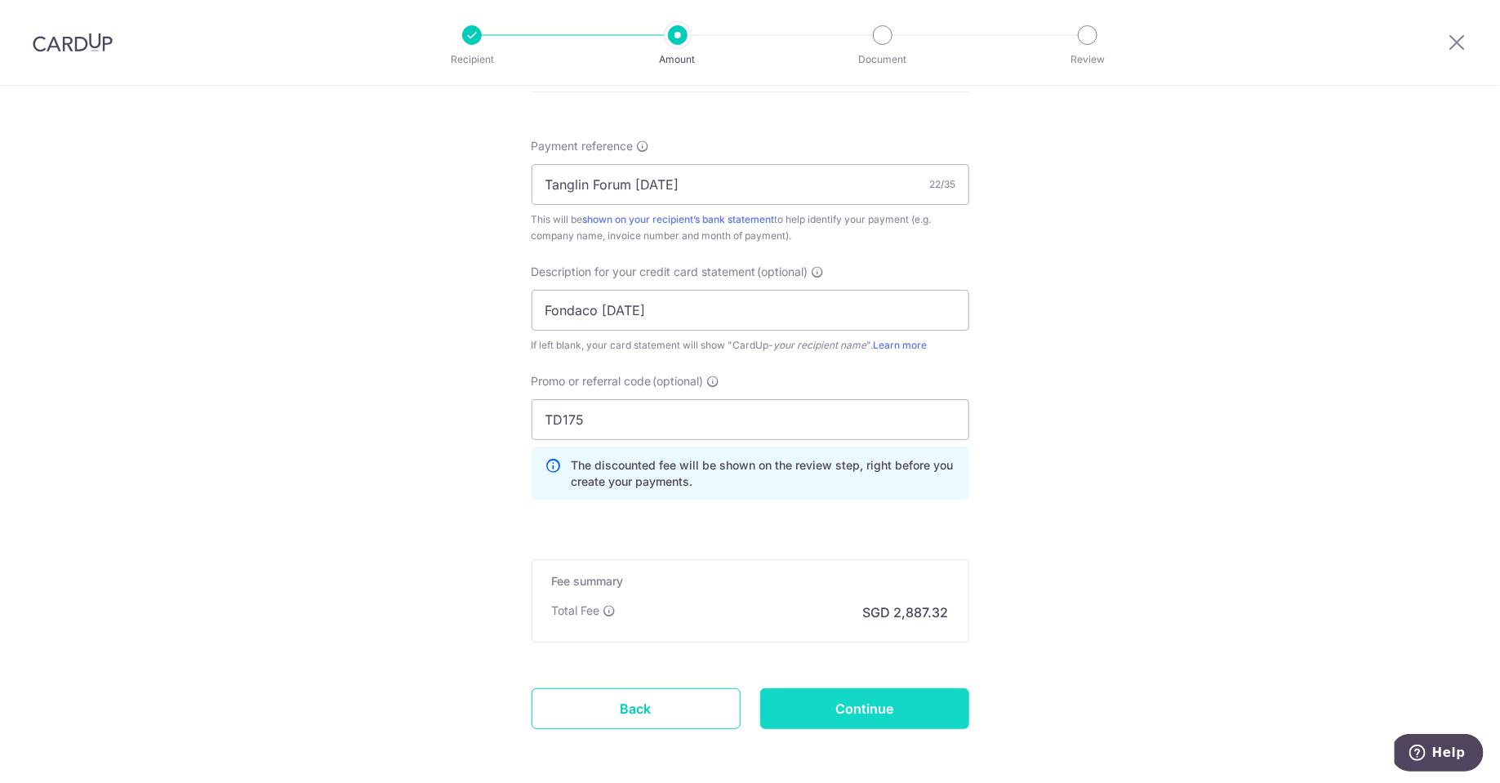
click at [856, 696] on input "Continue" at bounding box center [864, 709] width 209 height 41
type input "Create Schedule"
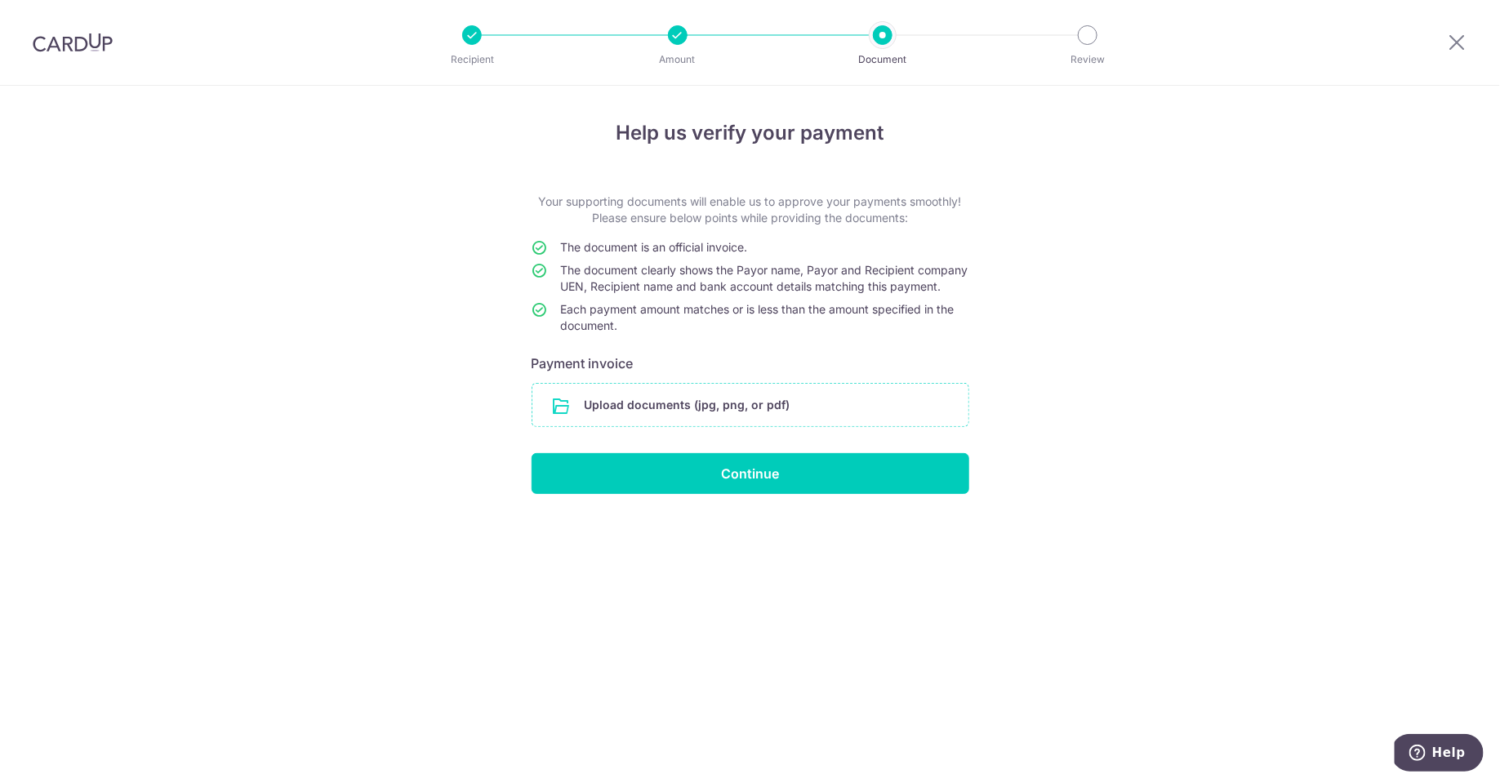
click at [740, 425] on input "file" at bounding box center [751, 405] width 436 height 42
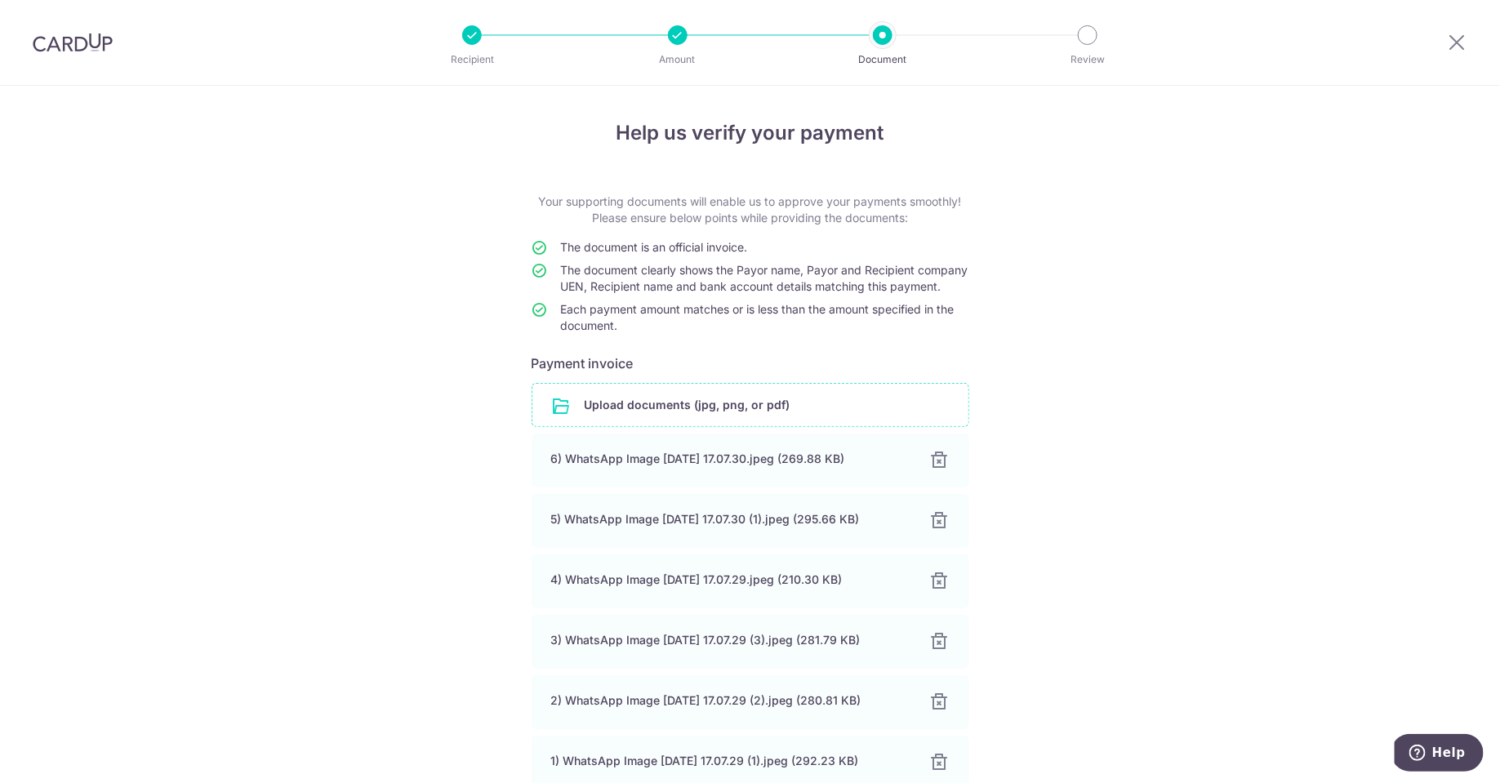
scroll to position [172, 0]
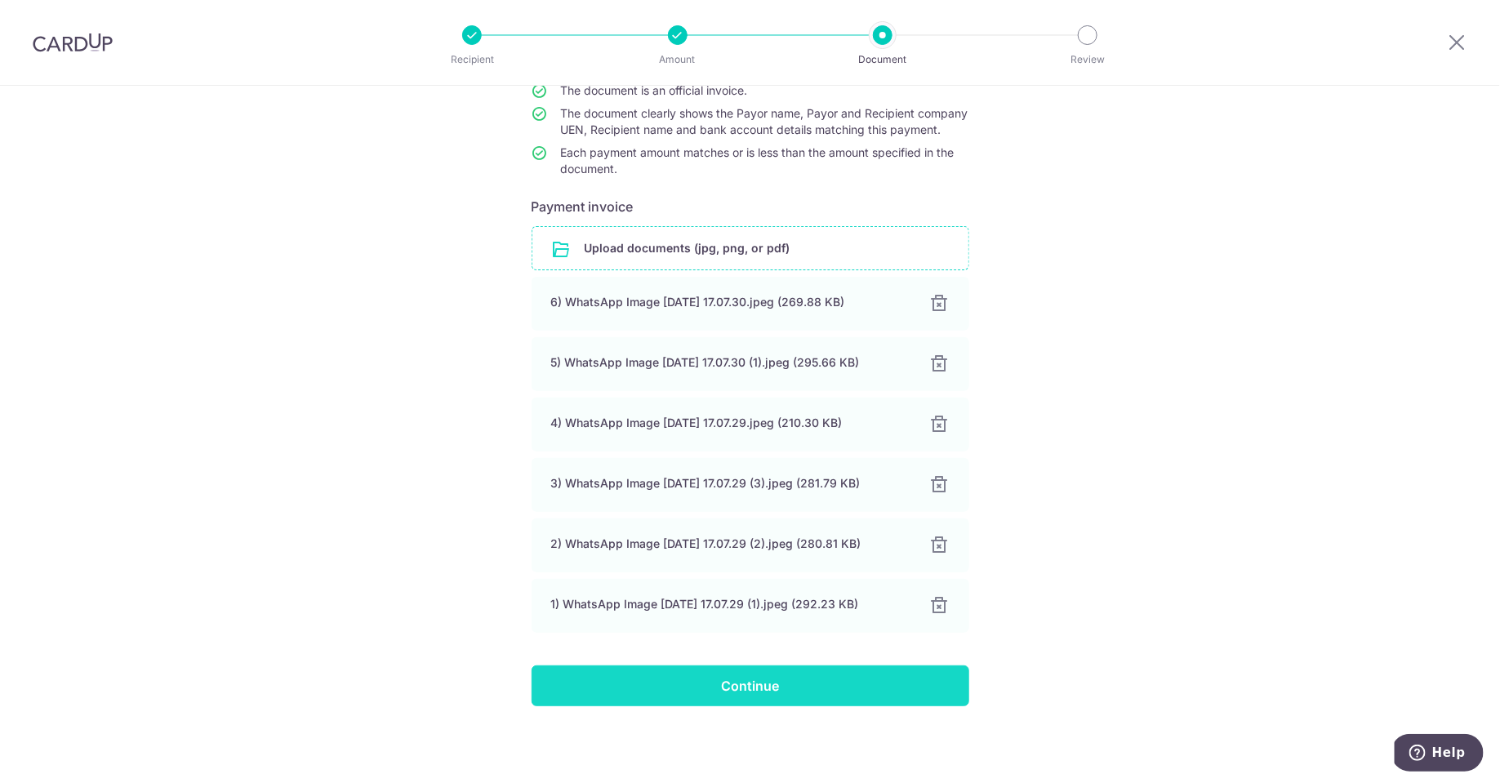
click at [849, 698] on input "Continue" at bounding box center [751, 686] width 438 height 41
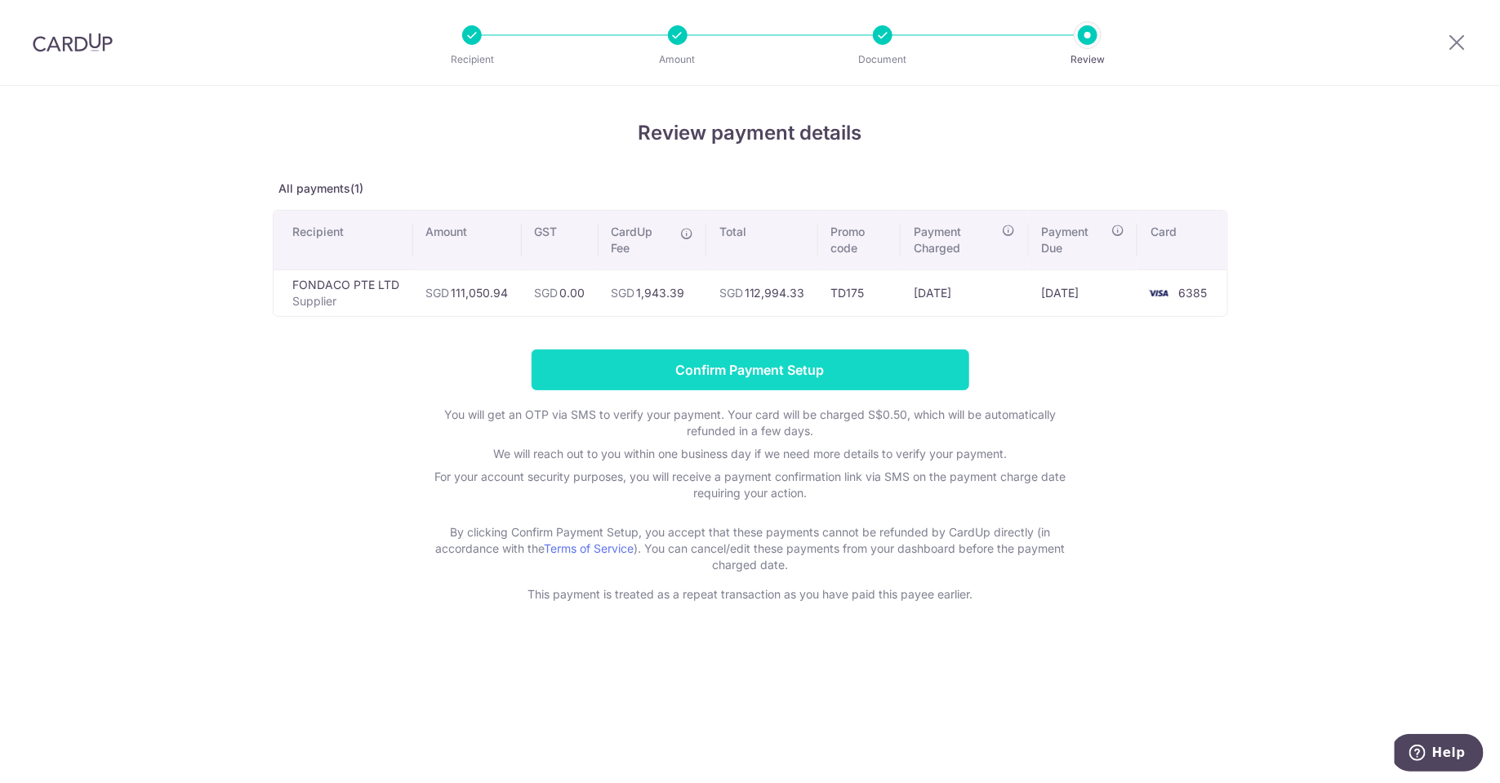
click at [857, 385] on input "Confirm Payment Setup" at bounding box center [751, 370] width 438 height 41
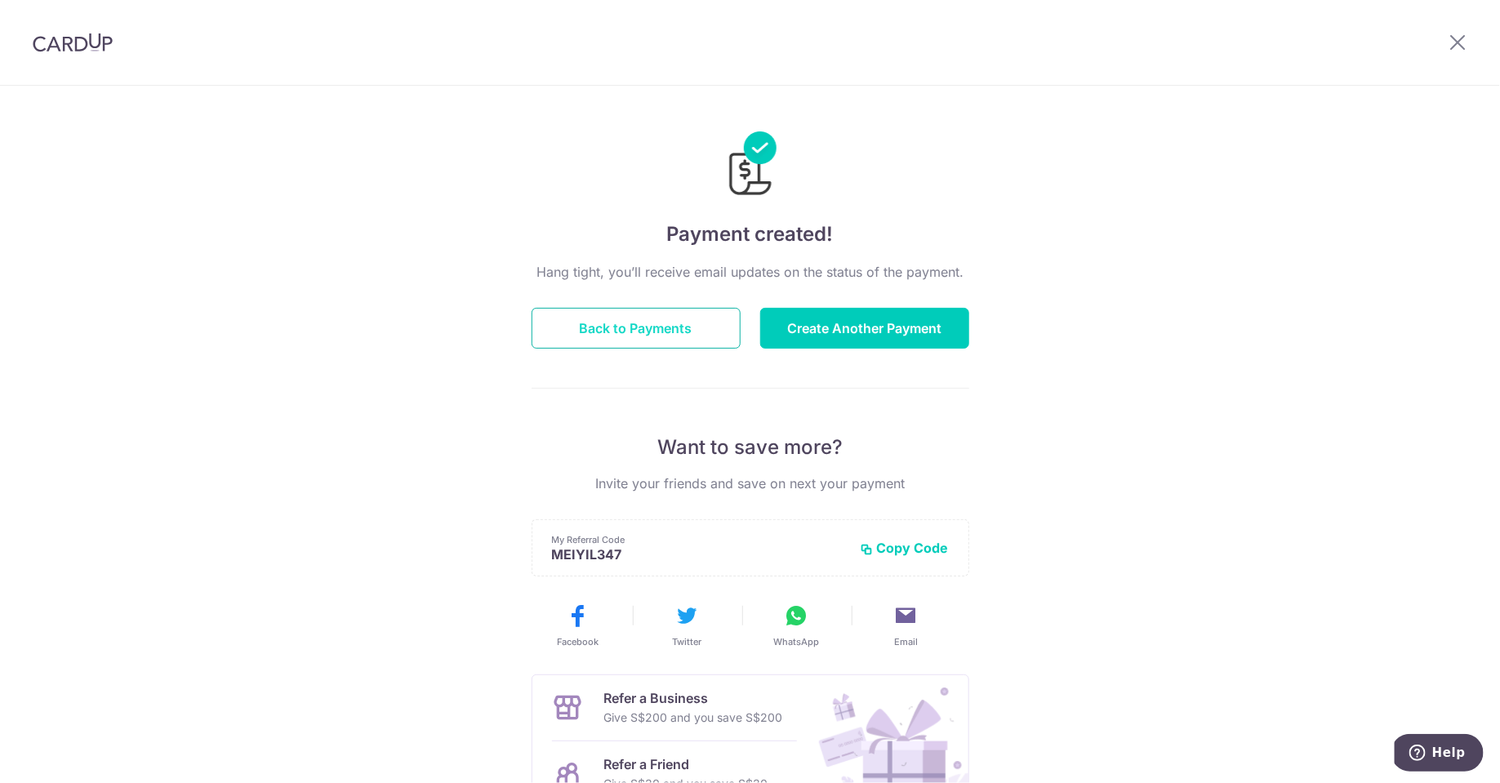
click at [643, 328] on button "Back to Payments" at bounding box center [636, 328] width 209 height 41
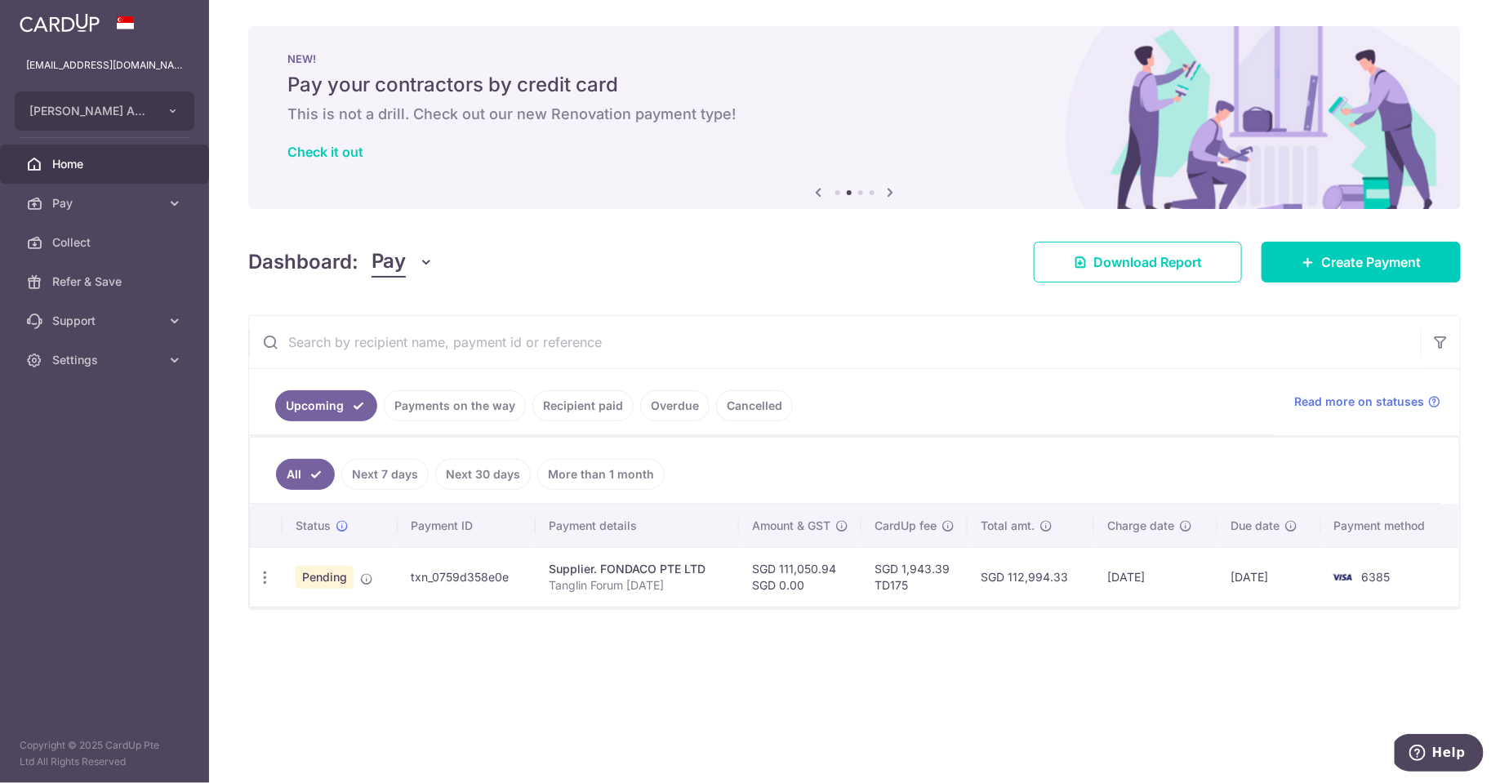
click at [912, 698] on div "× Pause Schedule Pause all future payments in this series Pause just this one p…" at bounding box center [854, 391] width 1291 height 783
